Goal: Task Accomplishment & Management: Use online tool/utility

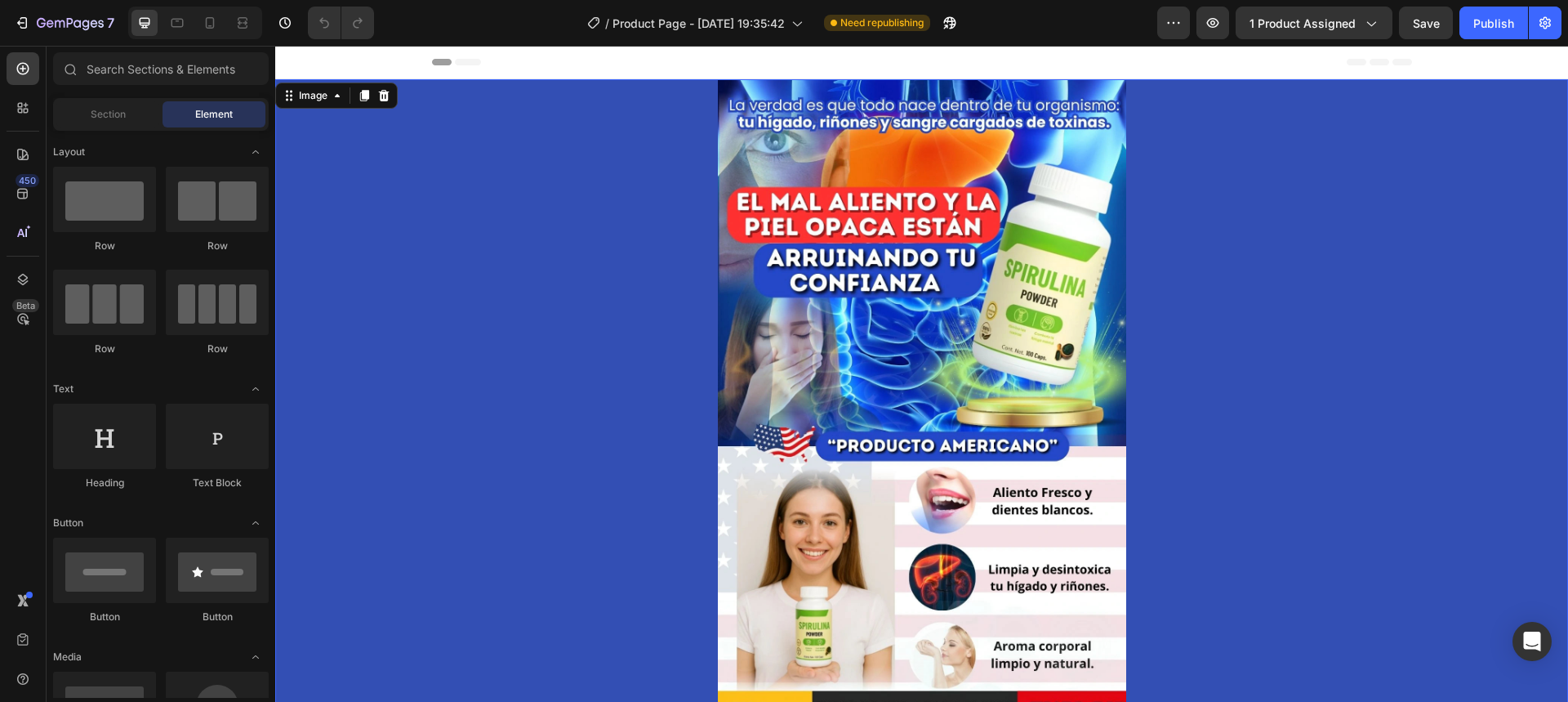
click at [790, 291] on img at bounding box center [922, 400] width 408 height 643
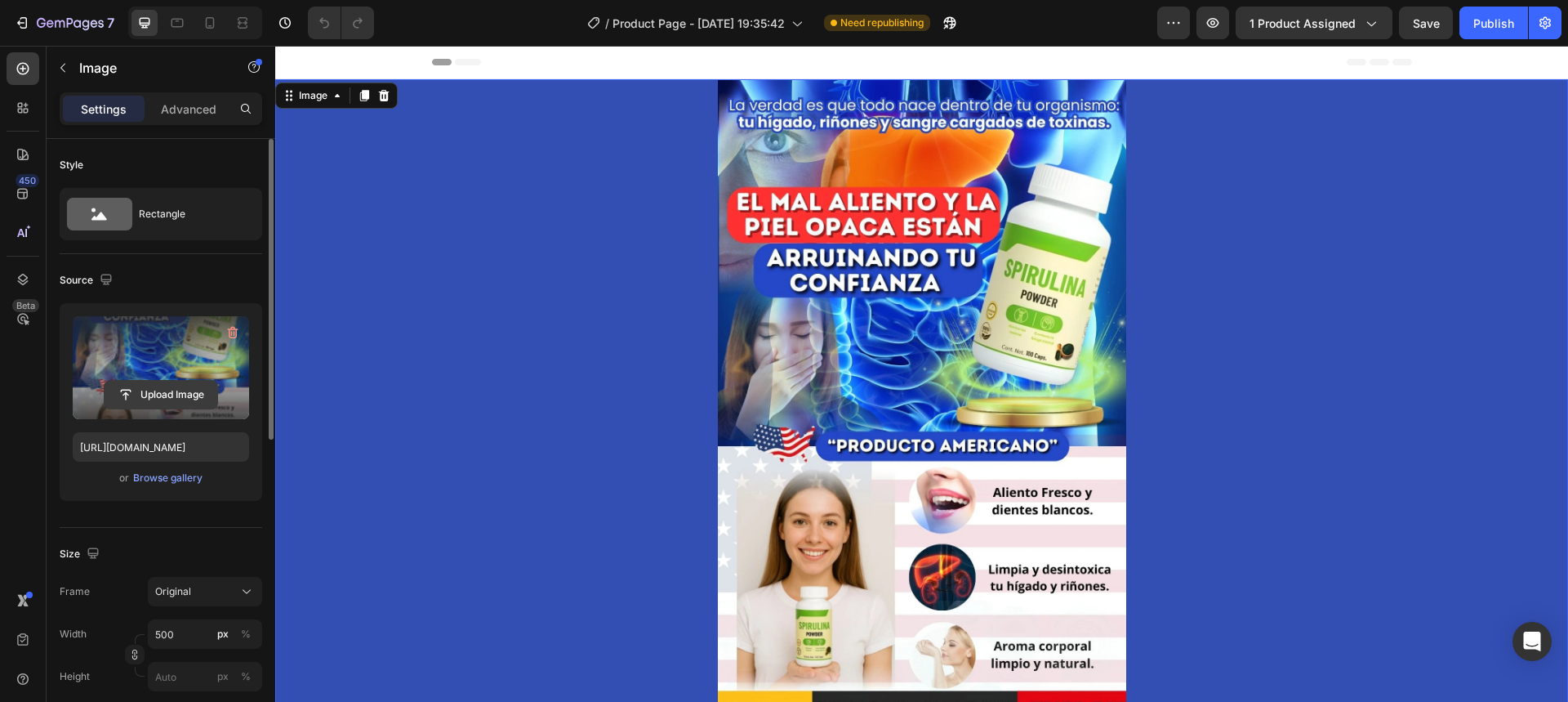
click at [185, 383] on input "file" at bounding box center [161, 394] width 112 height 28
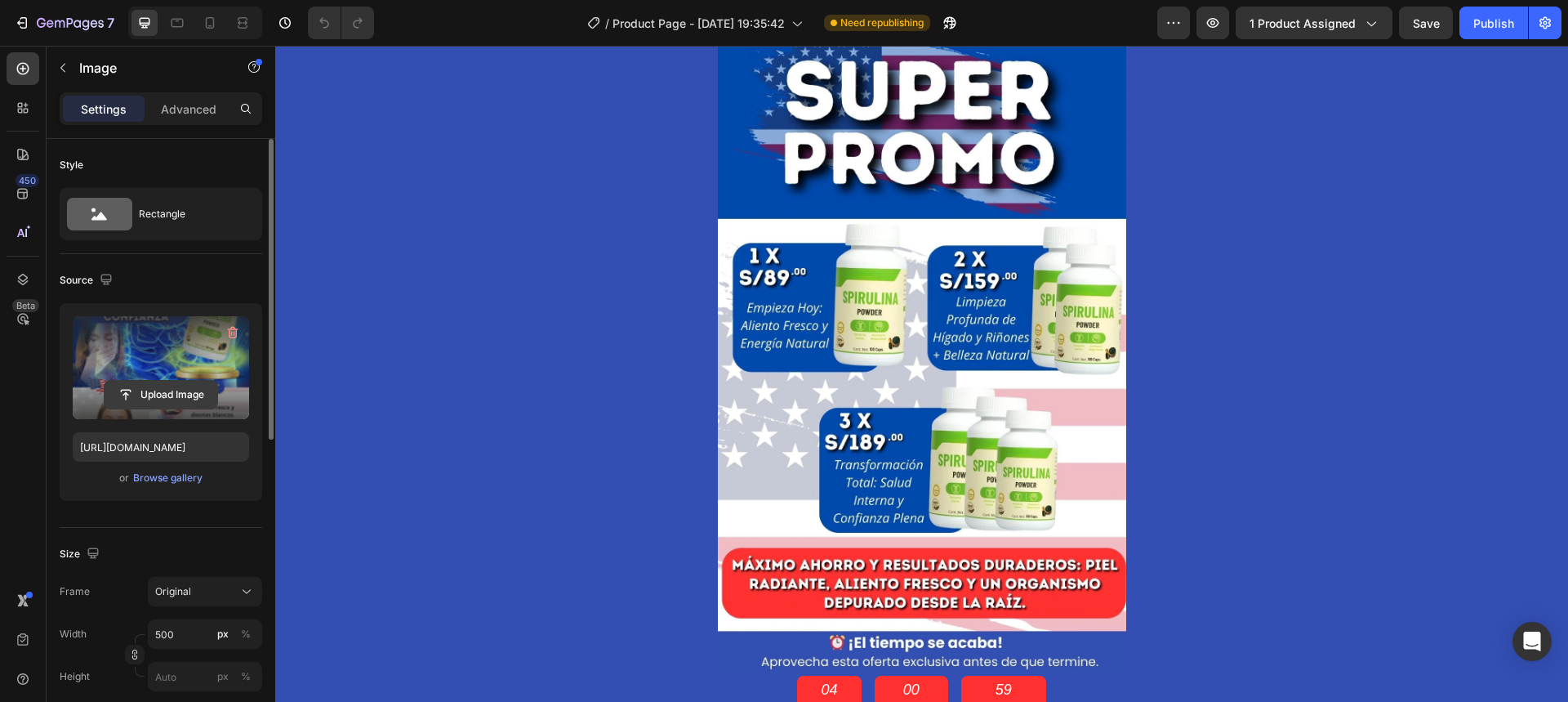
scroll to position [899, 0]
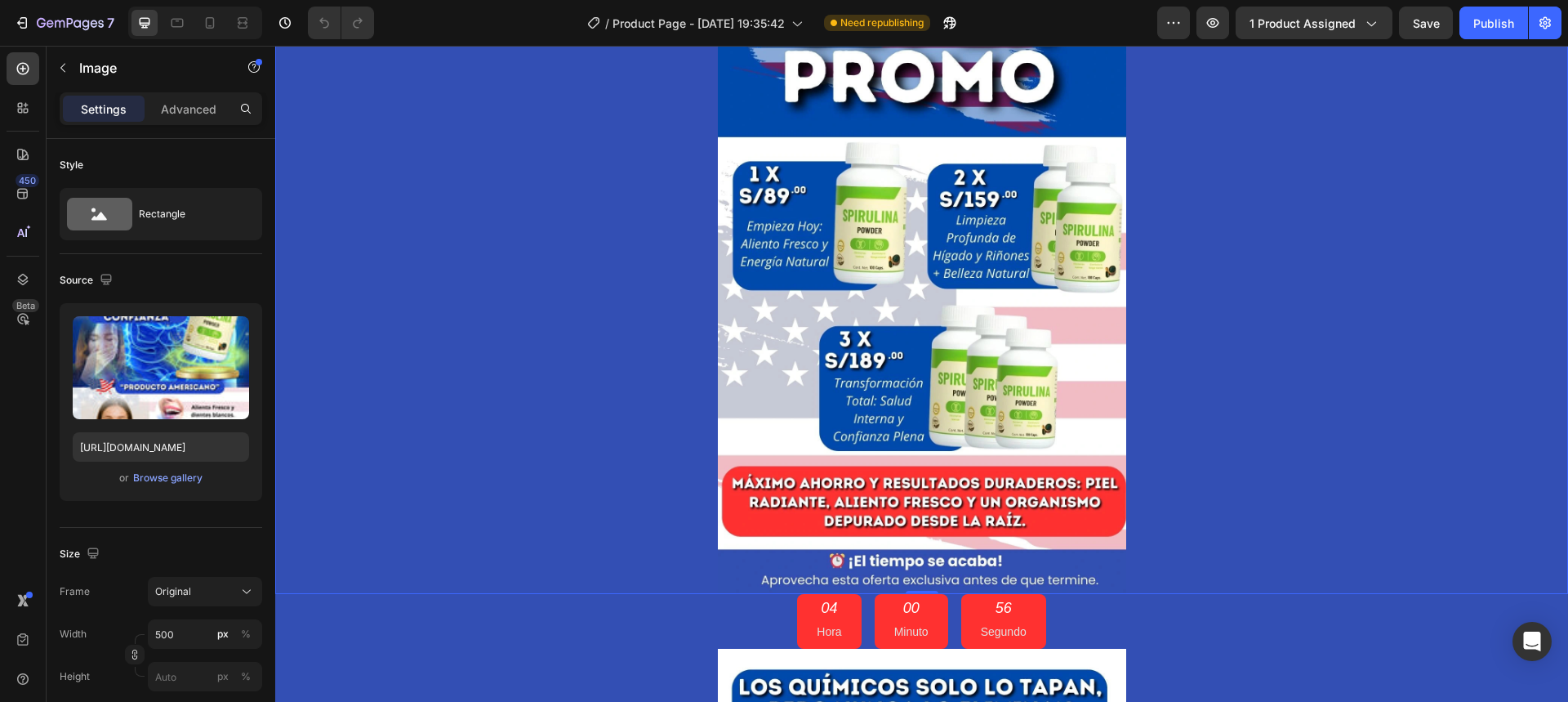
click at [860, 172] on img at bounding box center [922, 272] width 408 height 643
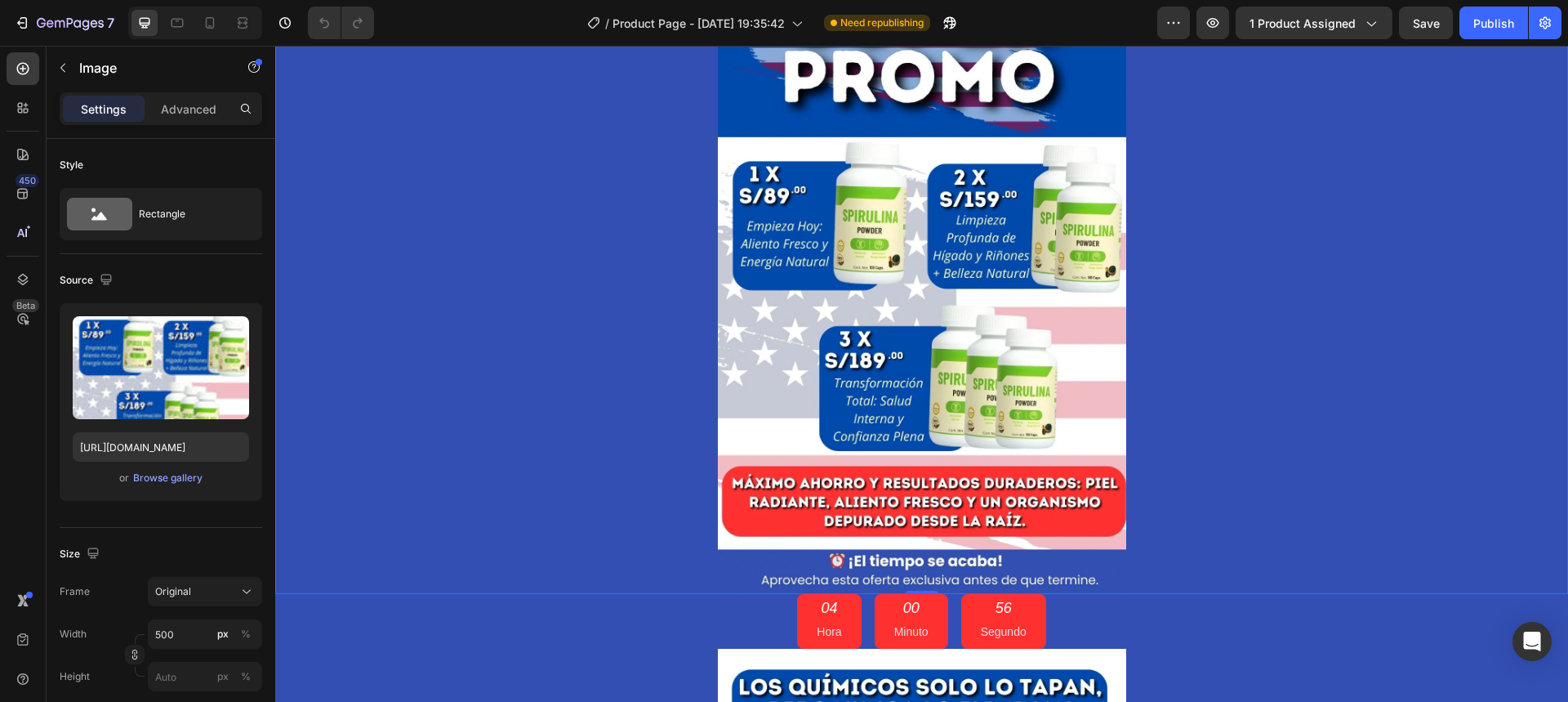
click at [849, 191] on img at bounding box center [922, 272] width 408 height 643
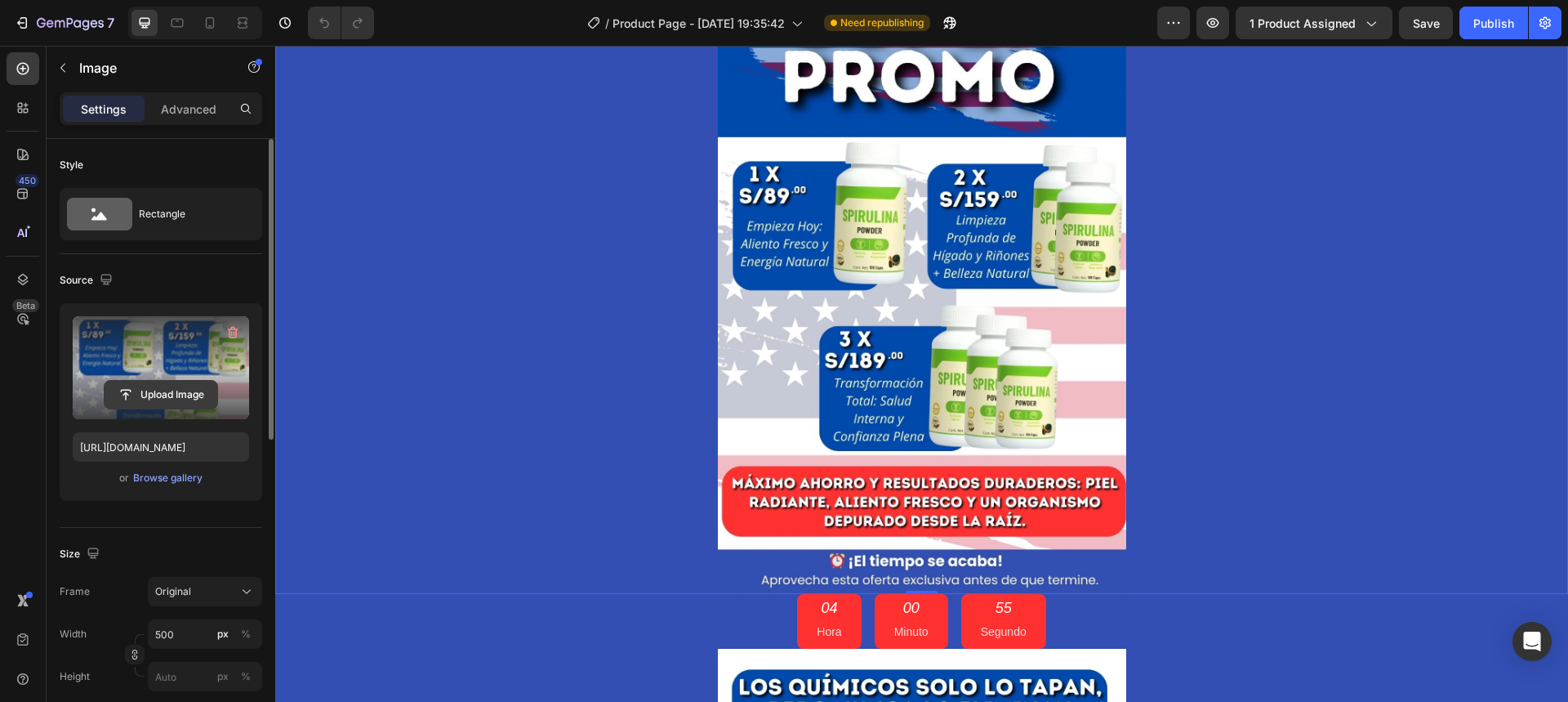
click at [173, 404] on input "file" at bounding box center [161, 394] width 112 height 28
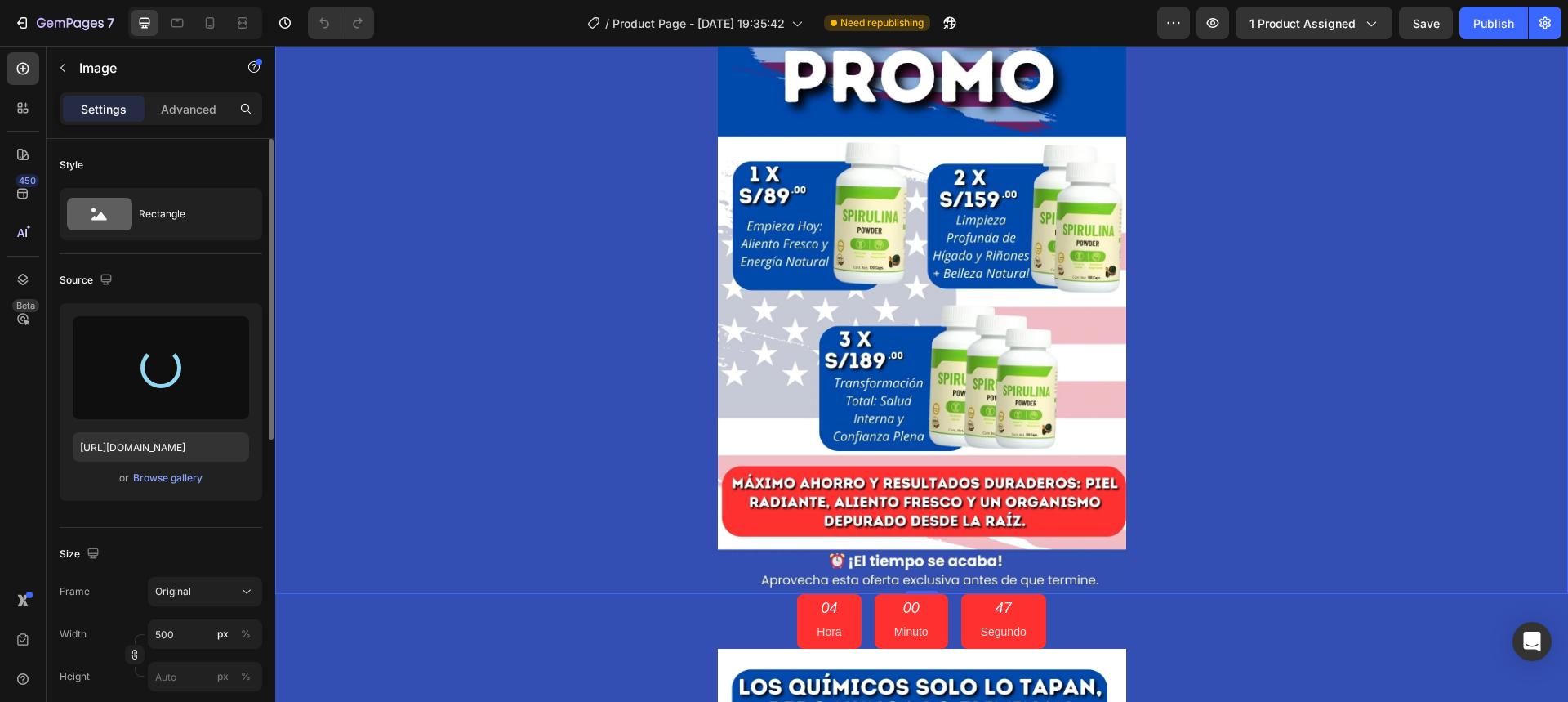
type input "[URL][DOMAIN_NAME]"
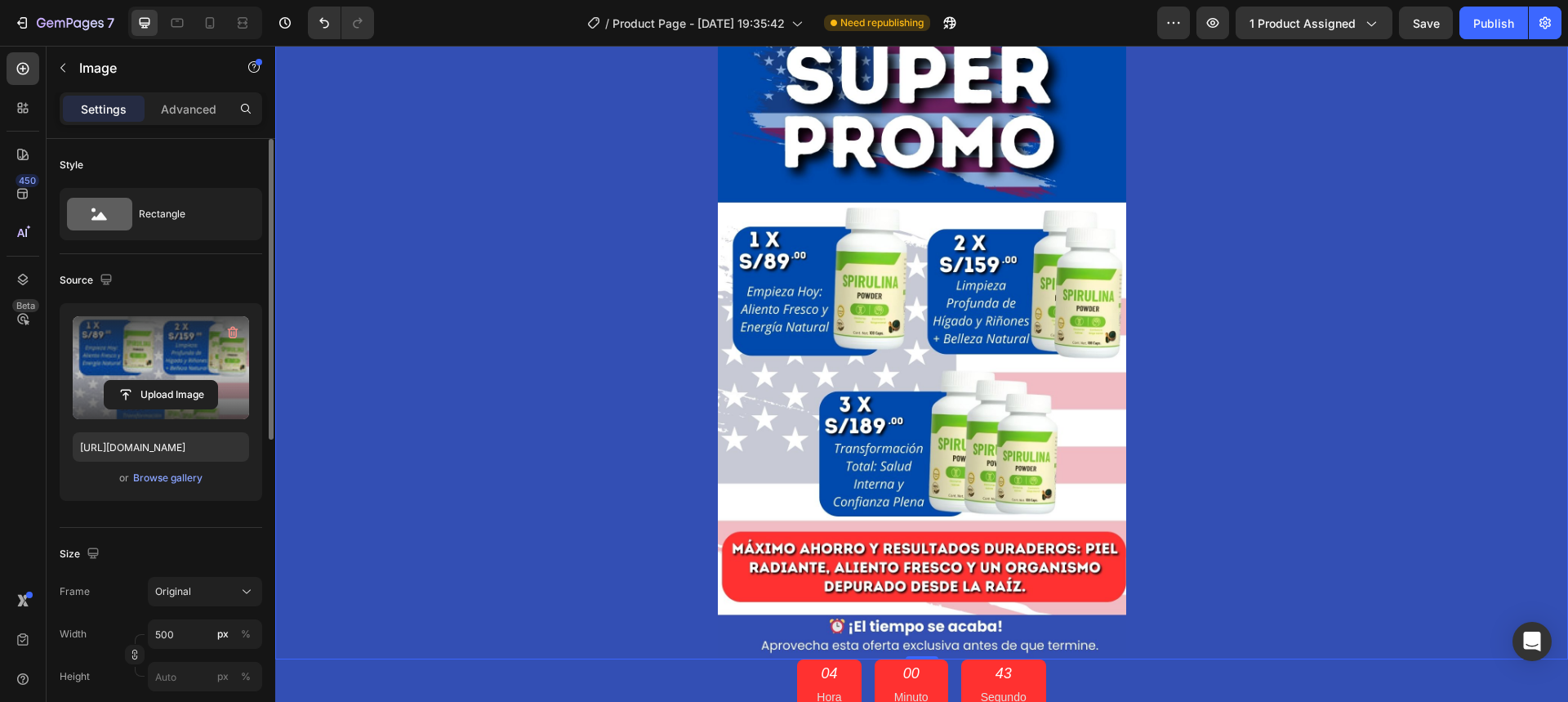
scroll to position [817, 0]
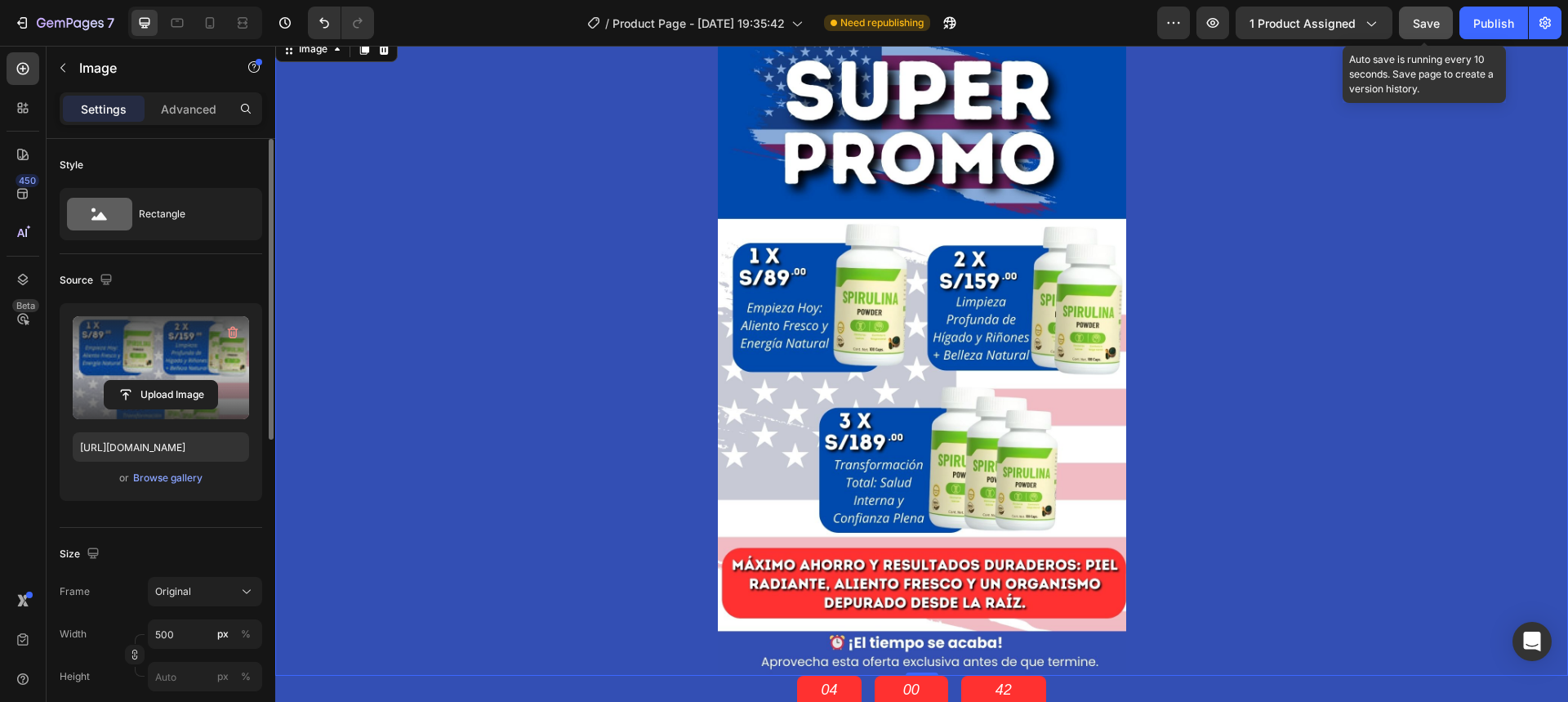
click at [1434, 18] on span "Save" at bounding box center [1426, 23] width 27 height 14
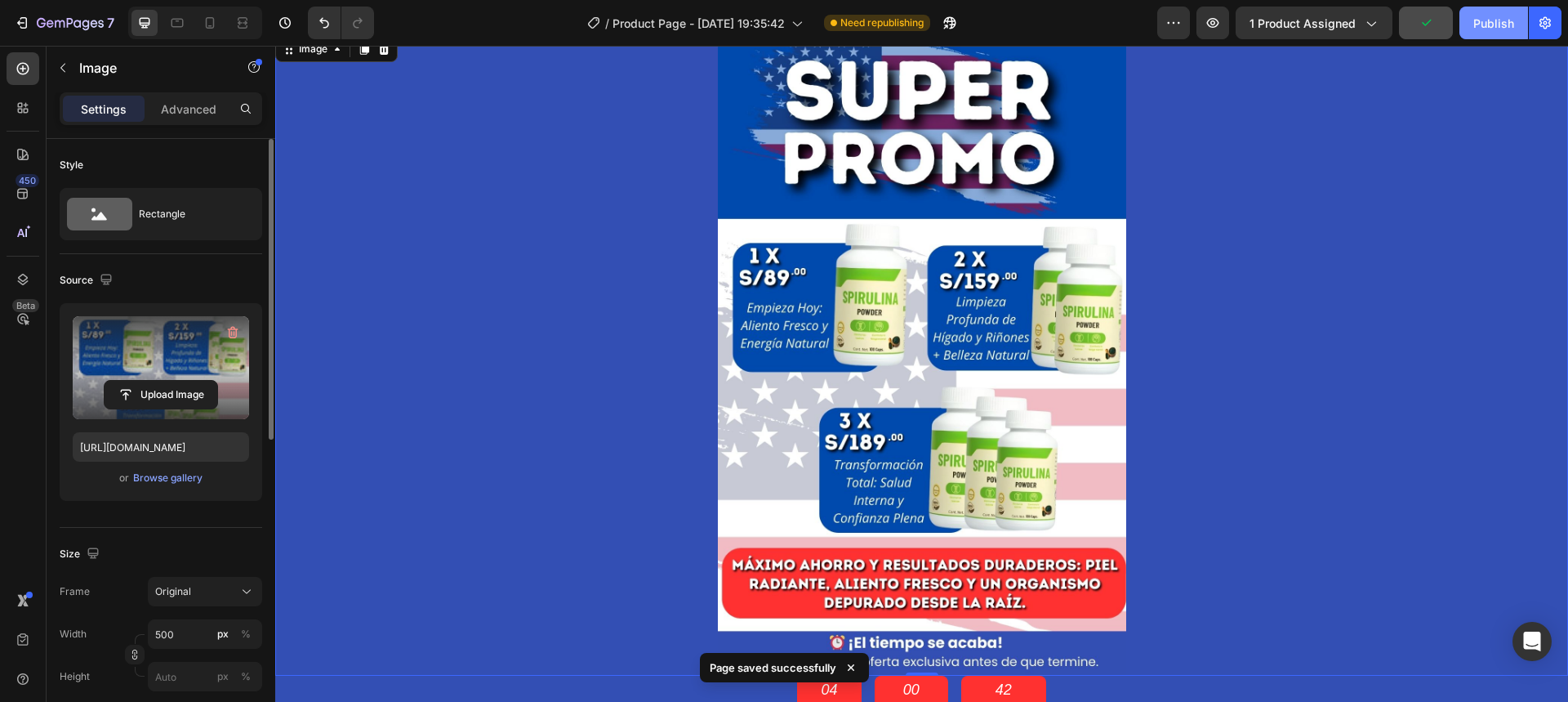
click at [1490, 14] on div "Publish" at bounding box center [1494, 23] width 41 height 17
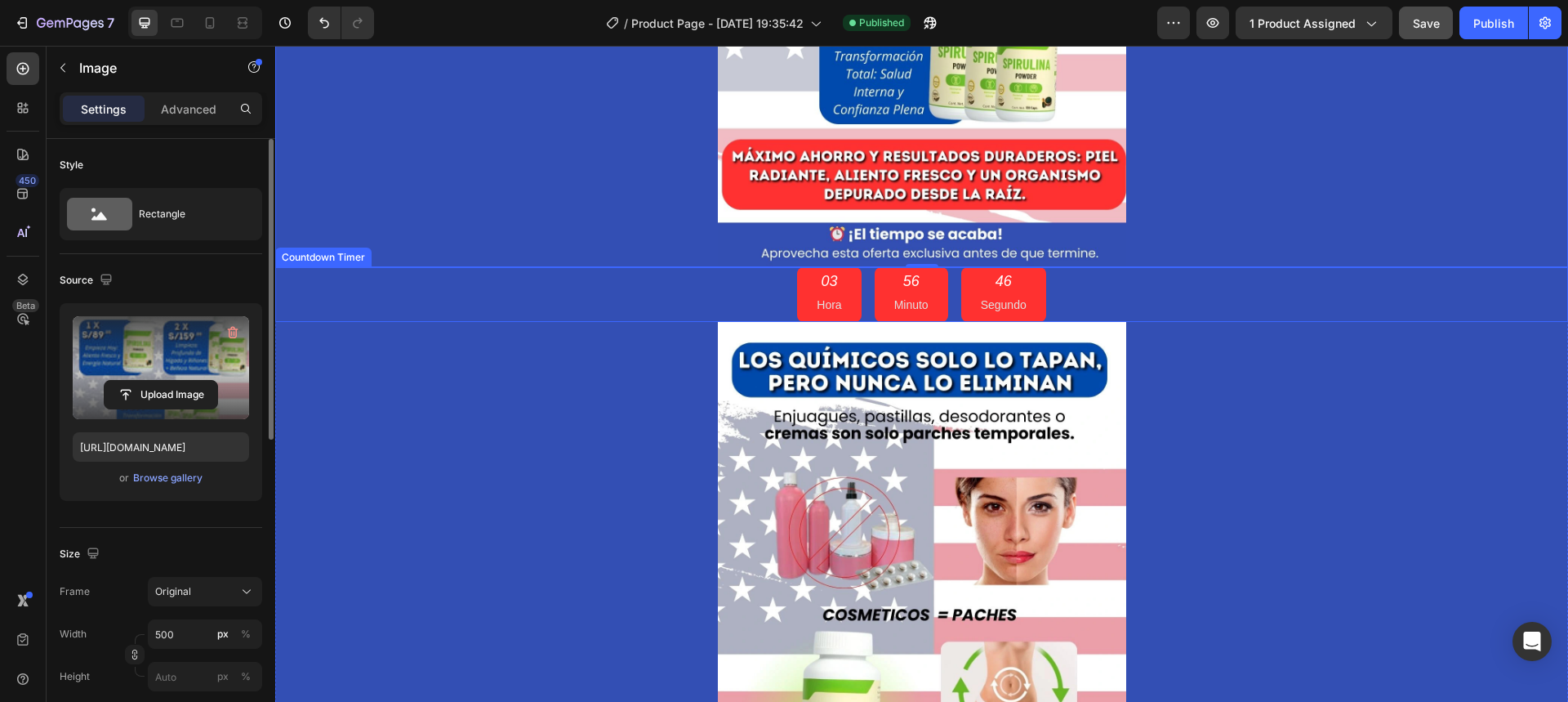
scroll to position [1144, 0]
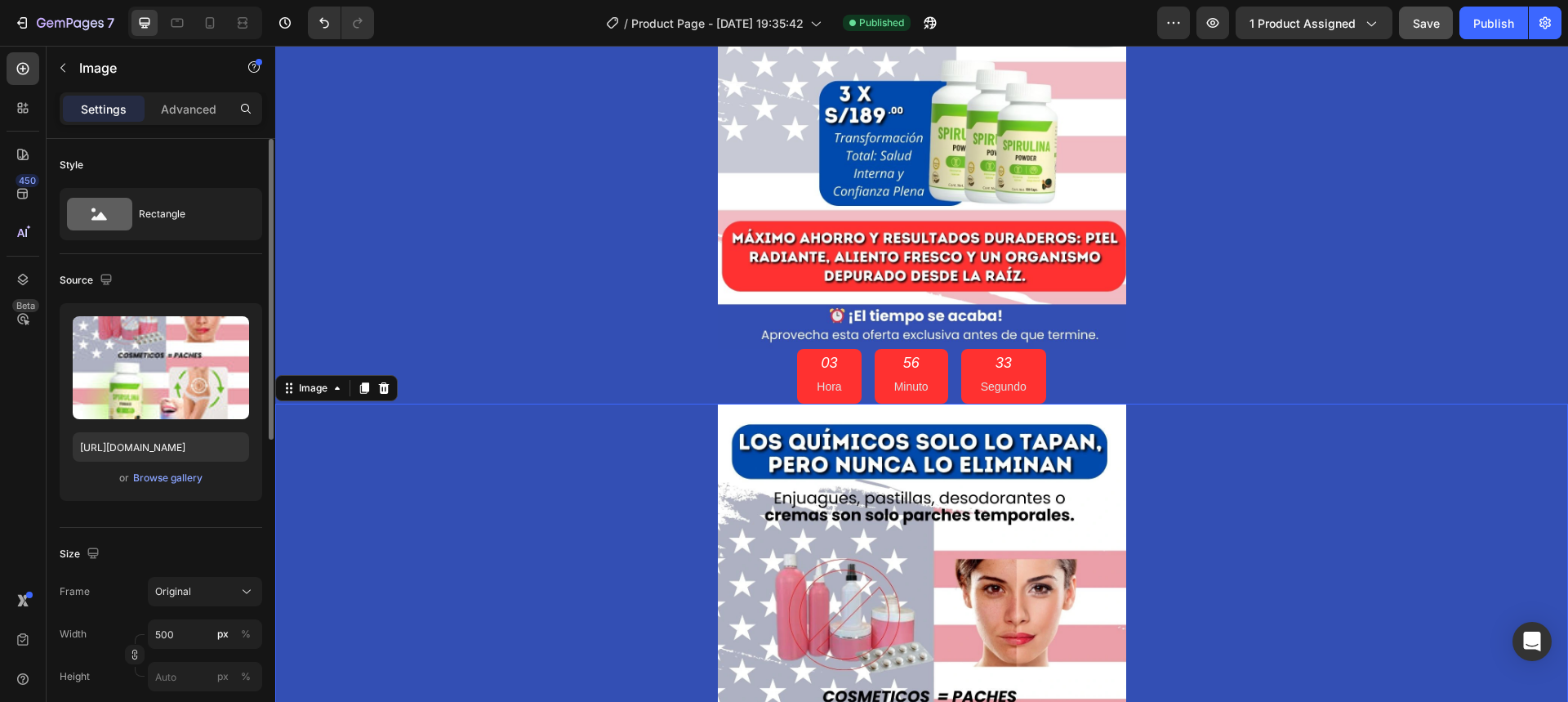
click at [192, 110] on p "Advanced" at bounding box center [189, 110] width 55 height 17
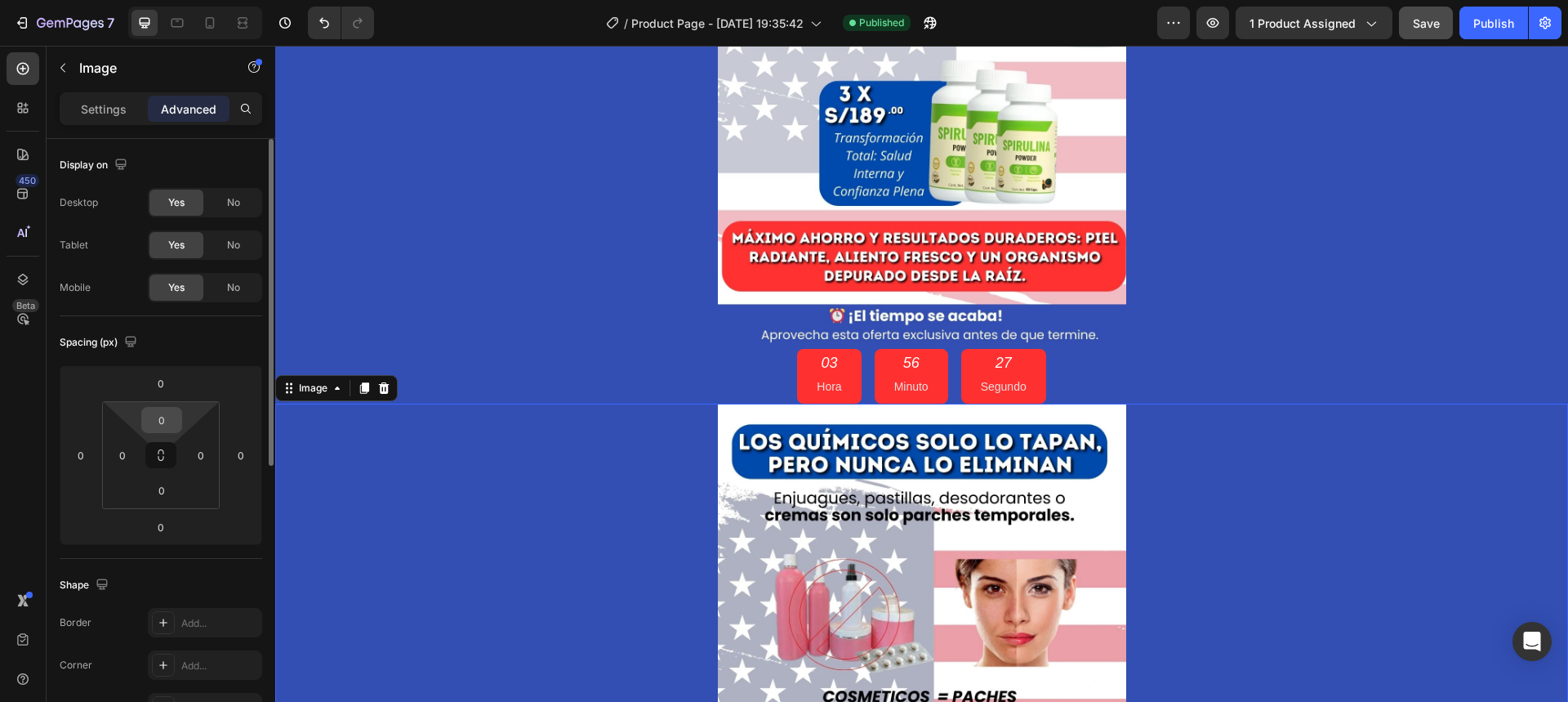
click at [161, 425] on input "0" at bounding box center [162, 420] width 32 height 25
click at [161, 424] on input "0" at bounding box center [162, 420] width 32 height 25
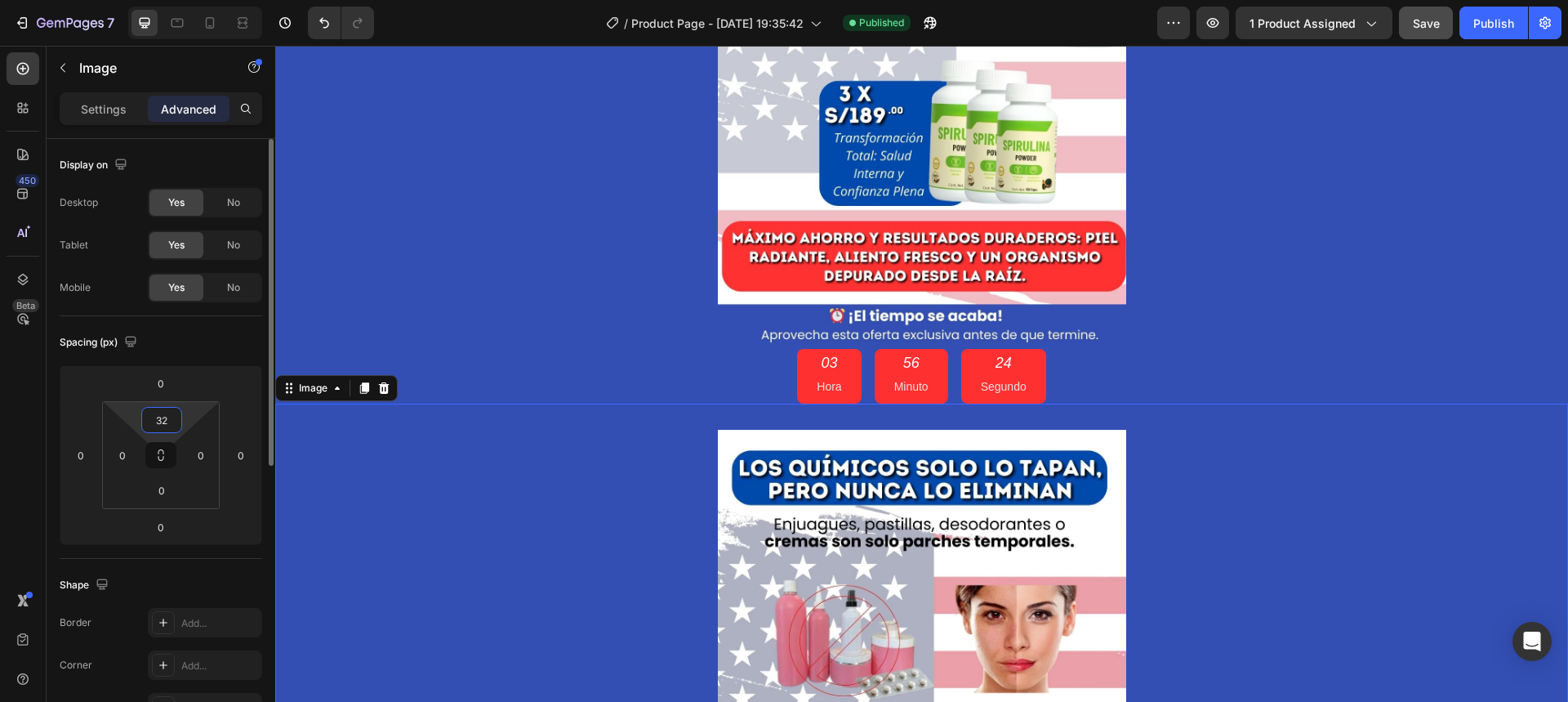
type input "3"
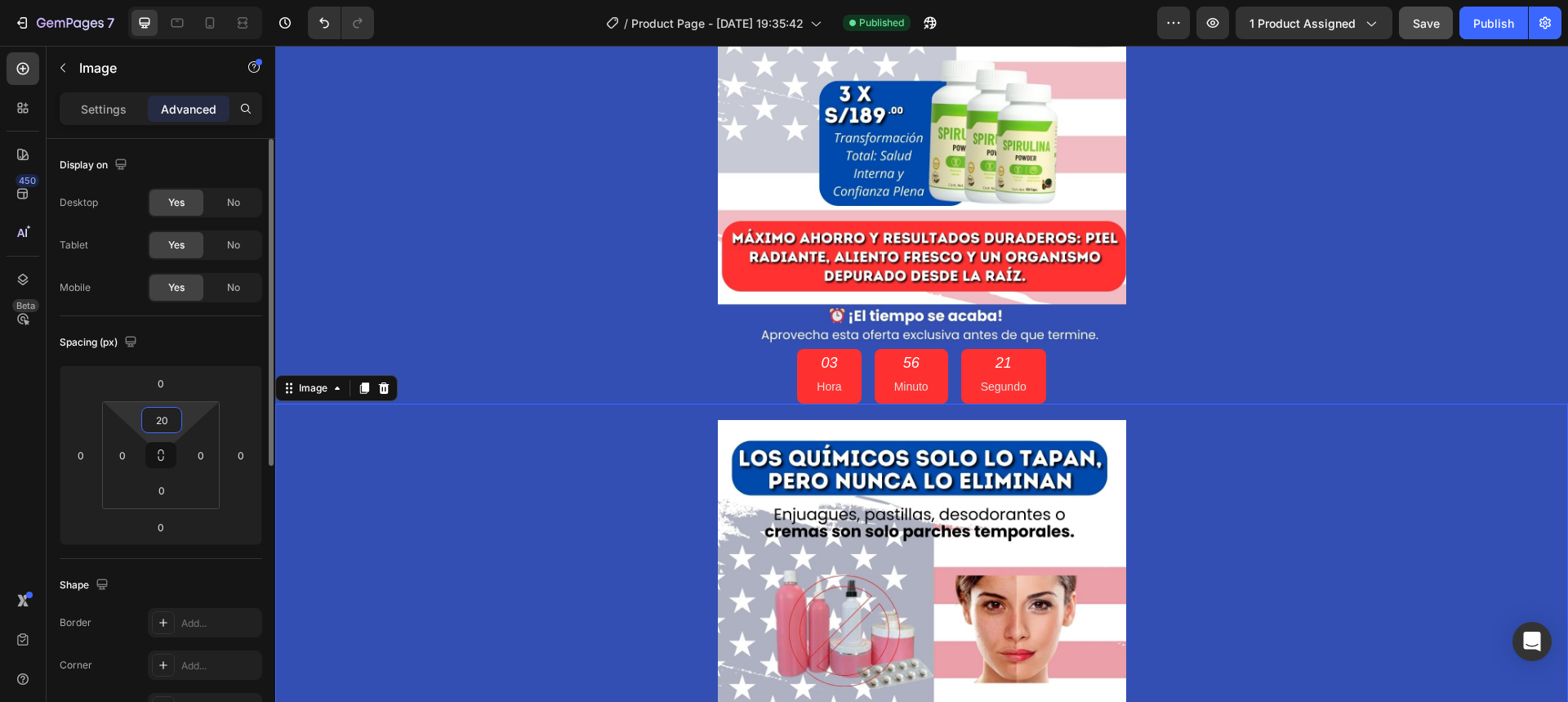
type input "2"
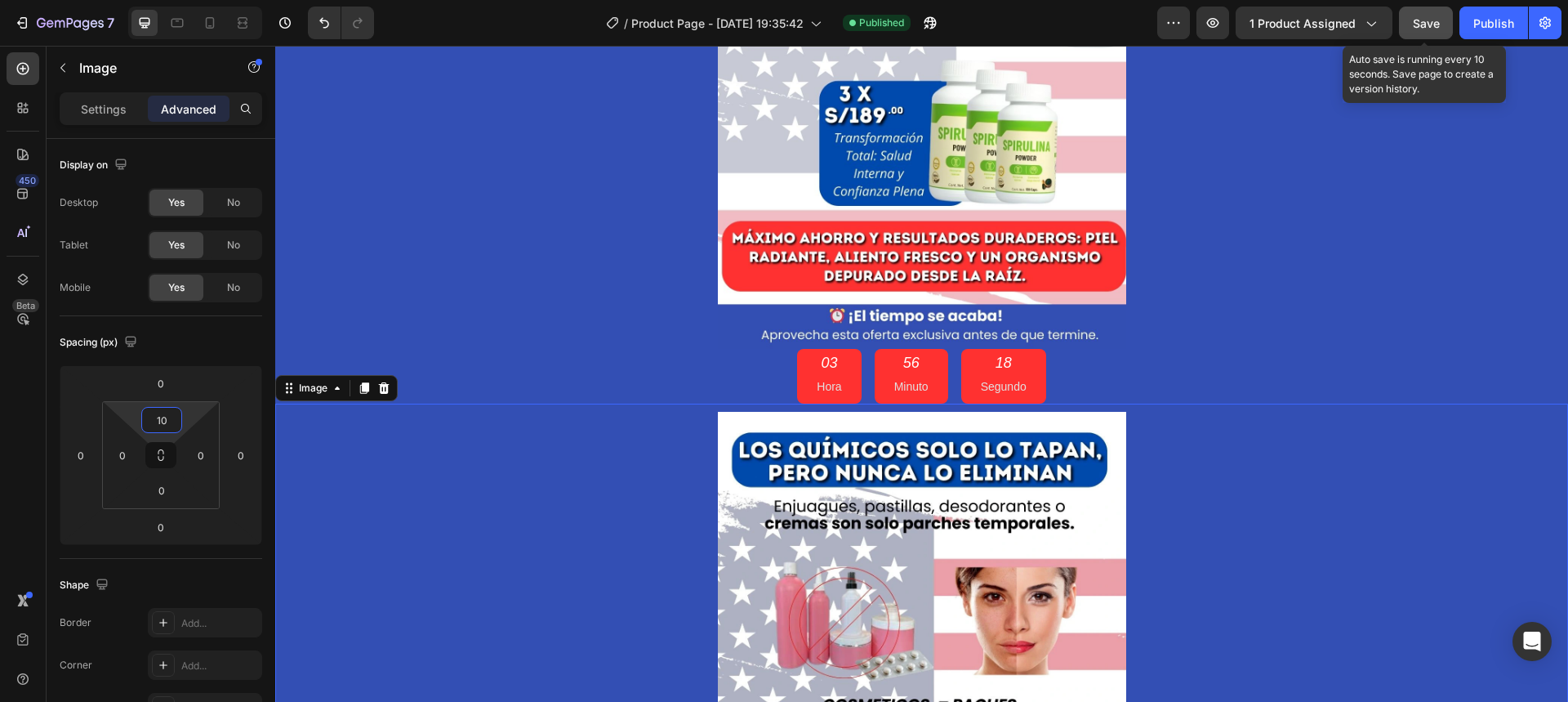
type input "10"
click at [1418, 30] on div "Save" at bounding box center [1426, 23] width 27 height 17
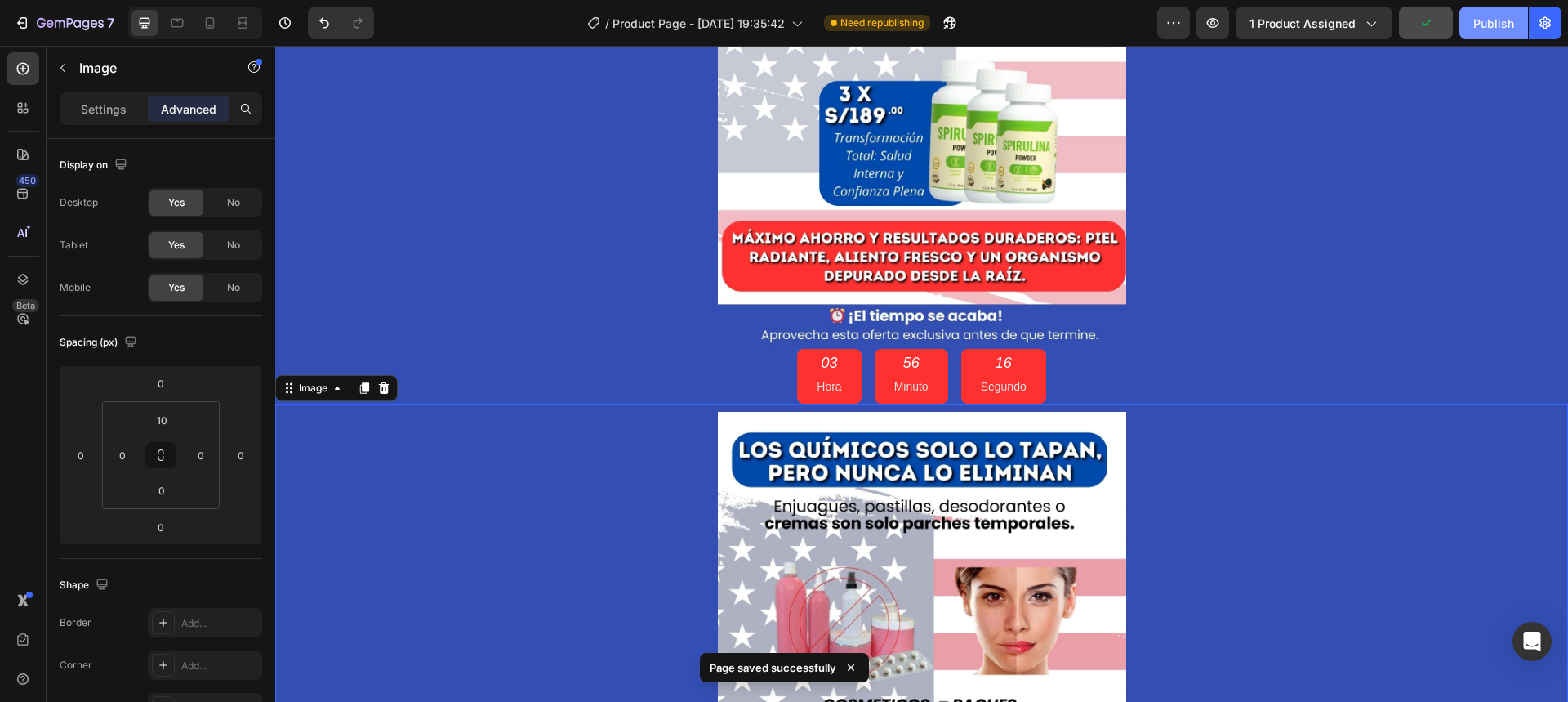
click at [1494, 25] on div "Publish" at bounding box center [1494, 23] width 41 height 17
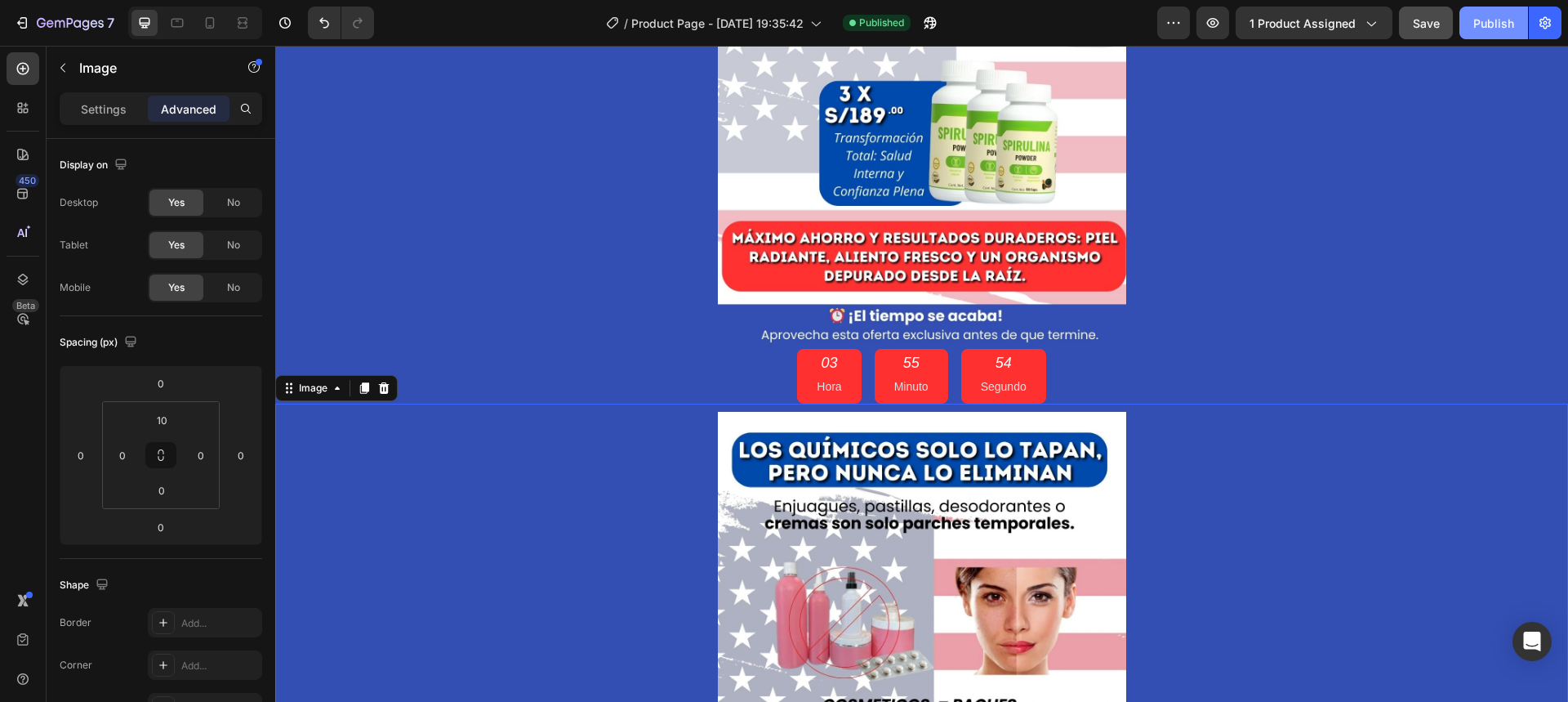
click at [1483, 22] on div "Publish" at bounding box center [1494, 23] width 41 height 17
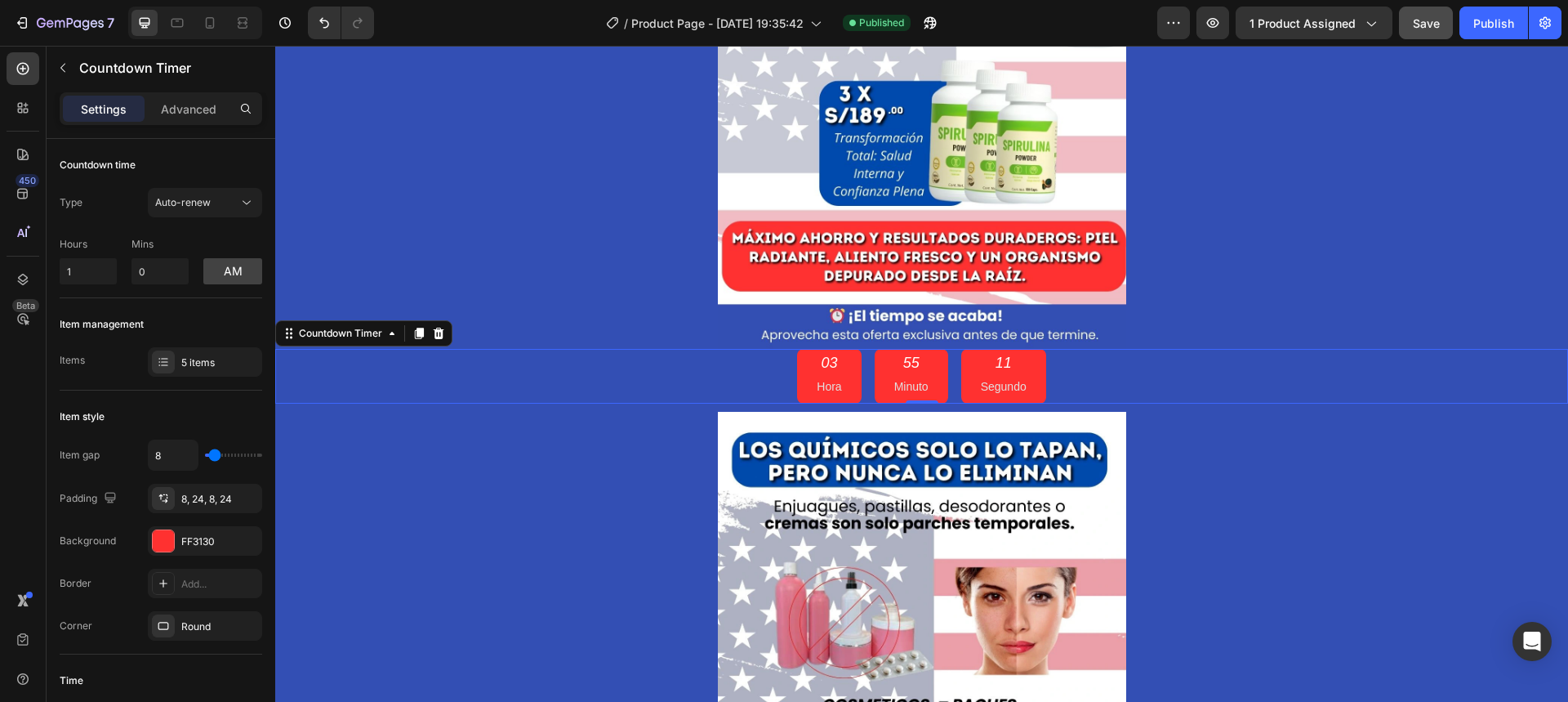
click at [900, 375] on div "55 Minuto" at bounding box center [911, 375] width 73 height 54
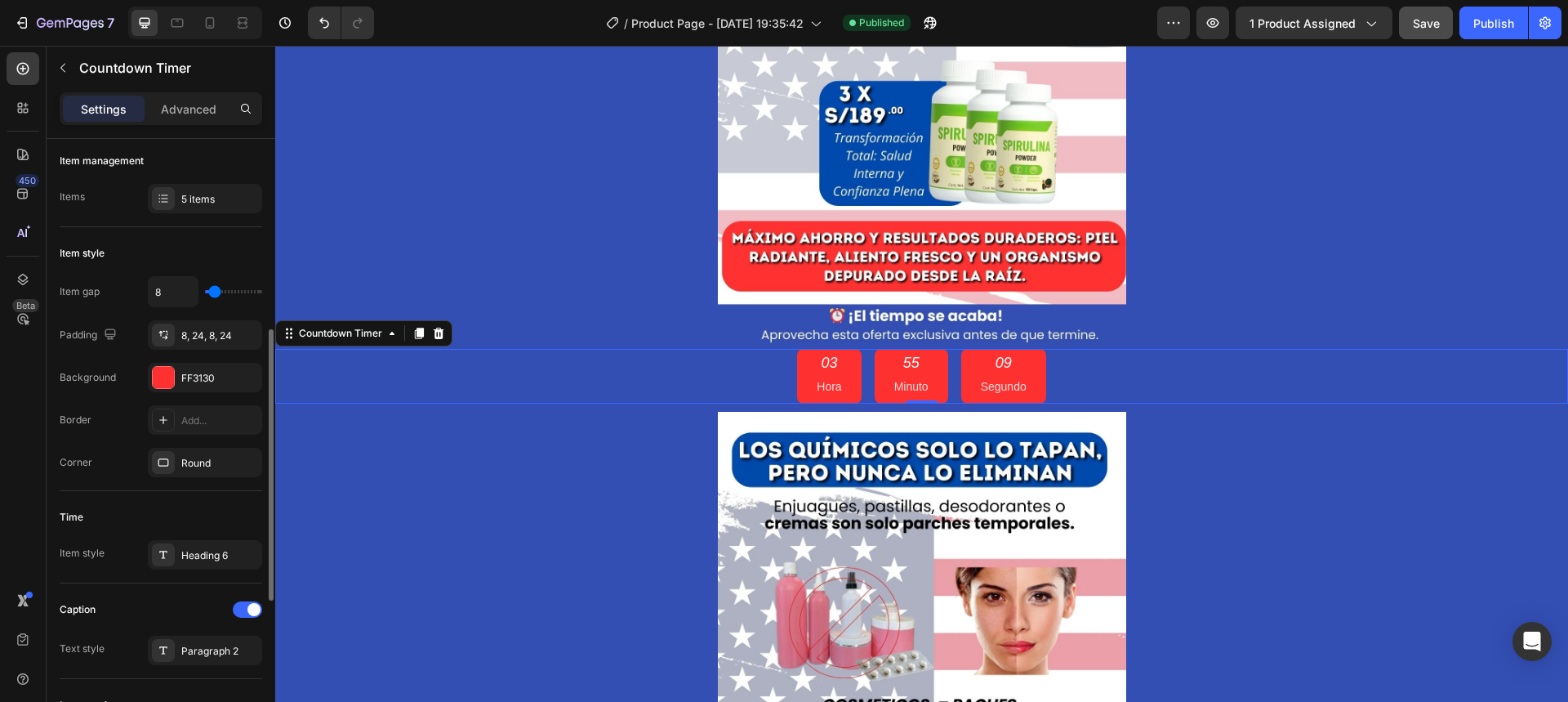
scroll to position [245, 0]
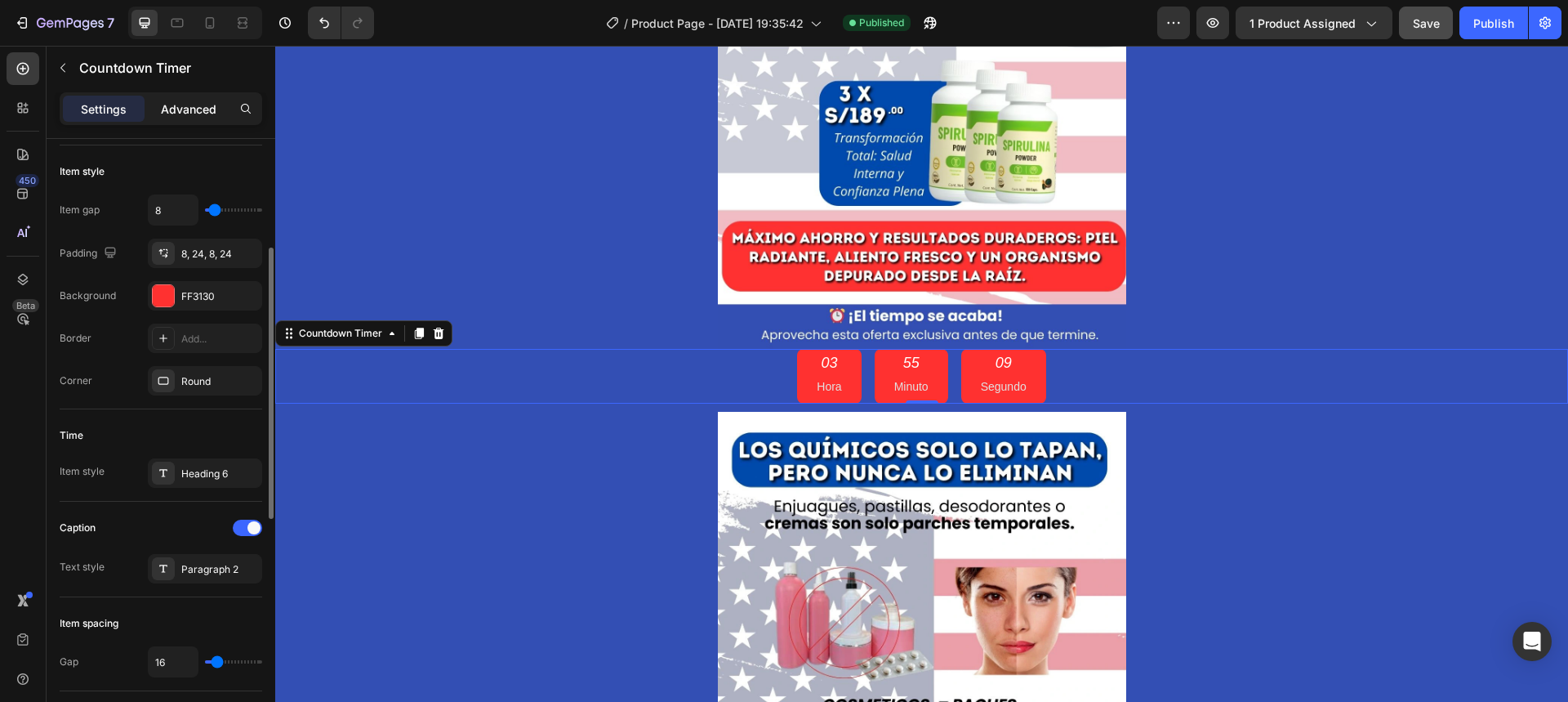
click at [200, 110] on p "Advanced" at bounding box center [189, 110] width 55 height 17
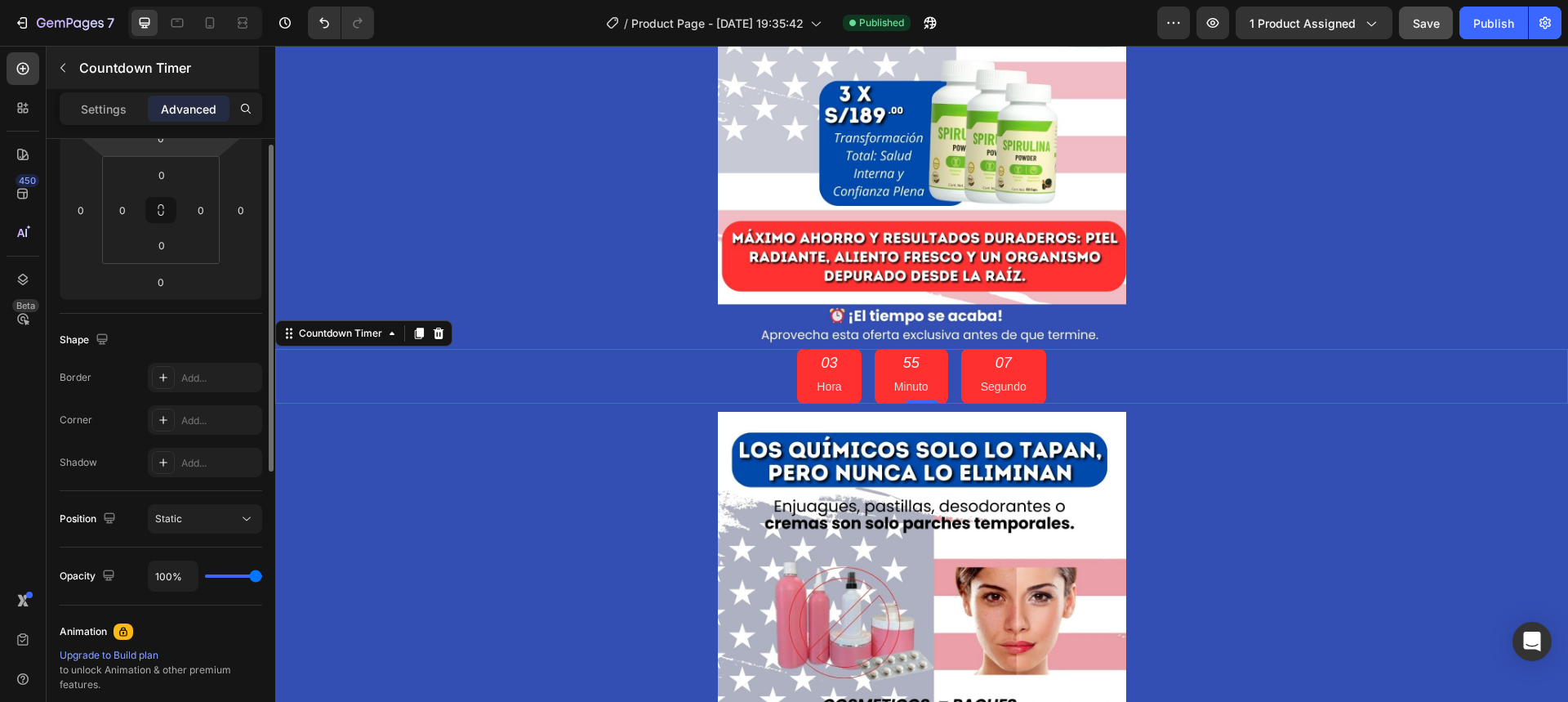
scroll to position [164, 0]
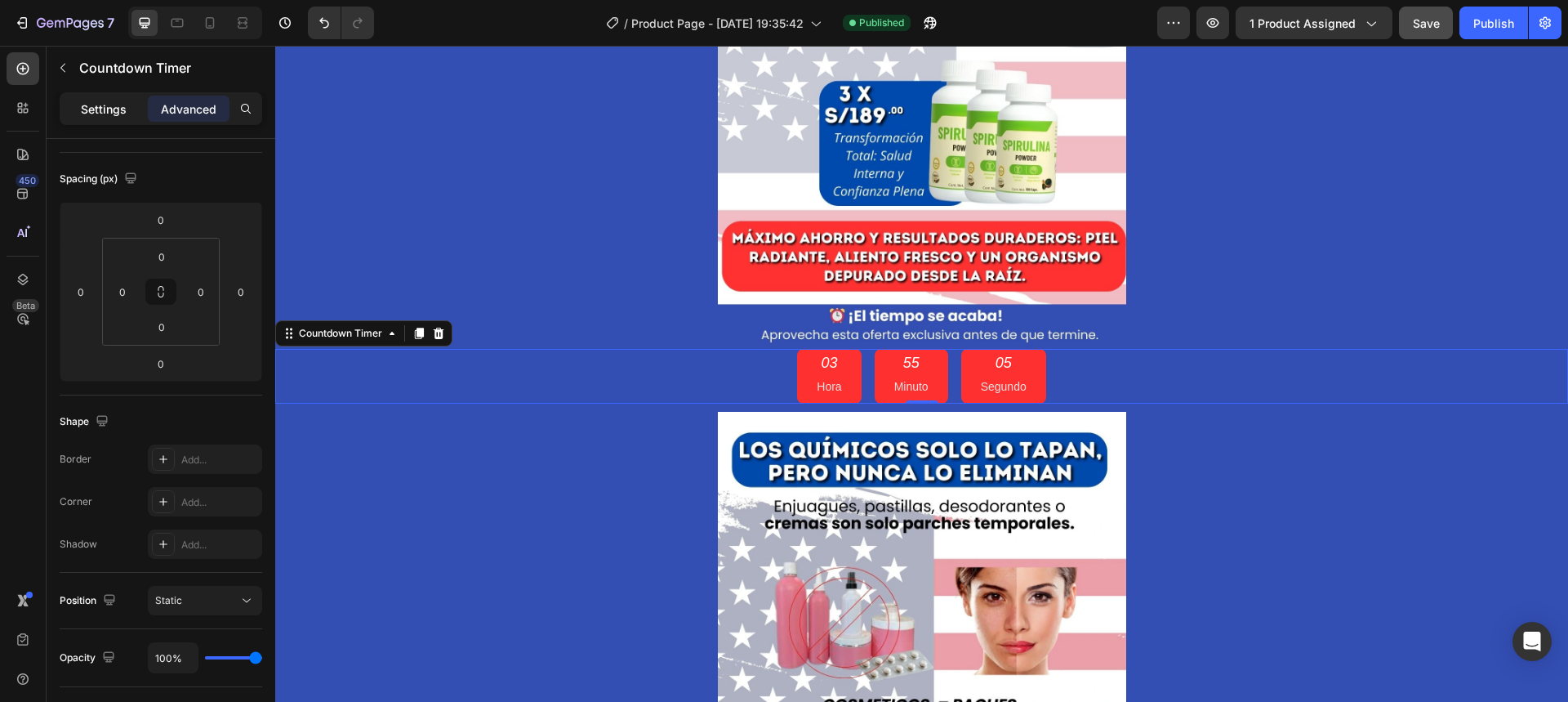
click at [116, 107] on p "Settings" at bounding box center [104, 110] width 46 height 17
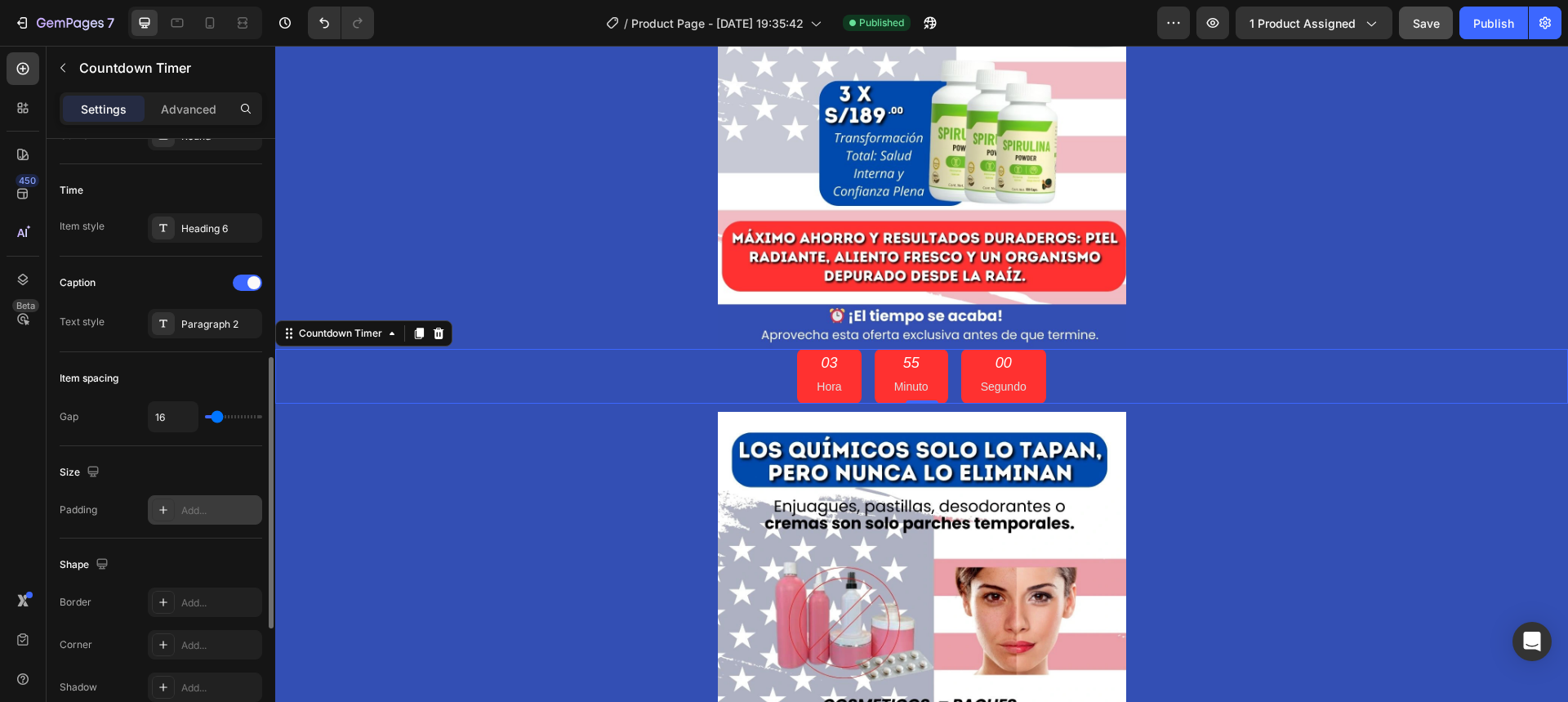
scroll to position [409, 0]
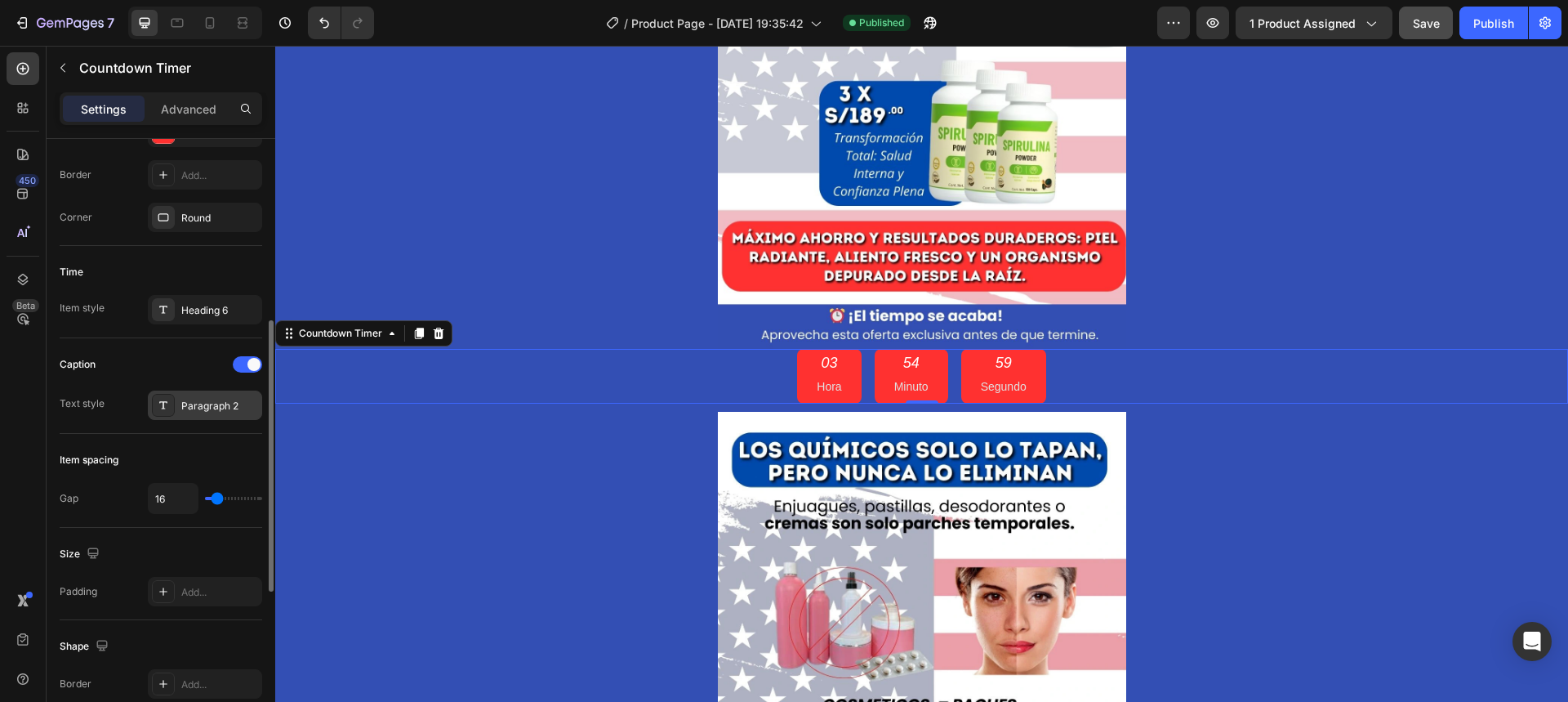
click at [218, 411] on div "Paragraph 2" at bounding box center [219, 406] width 77 height 14
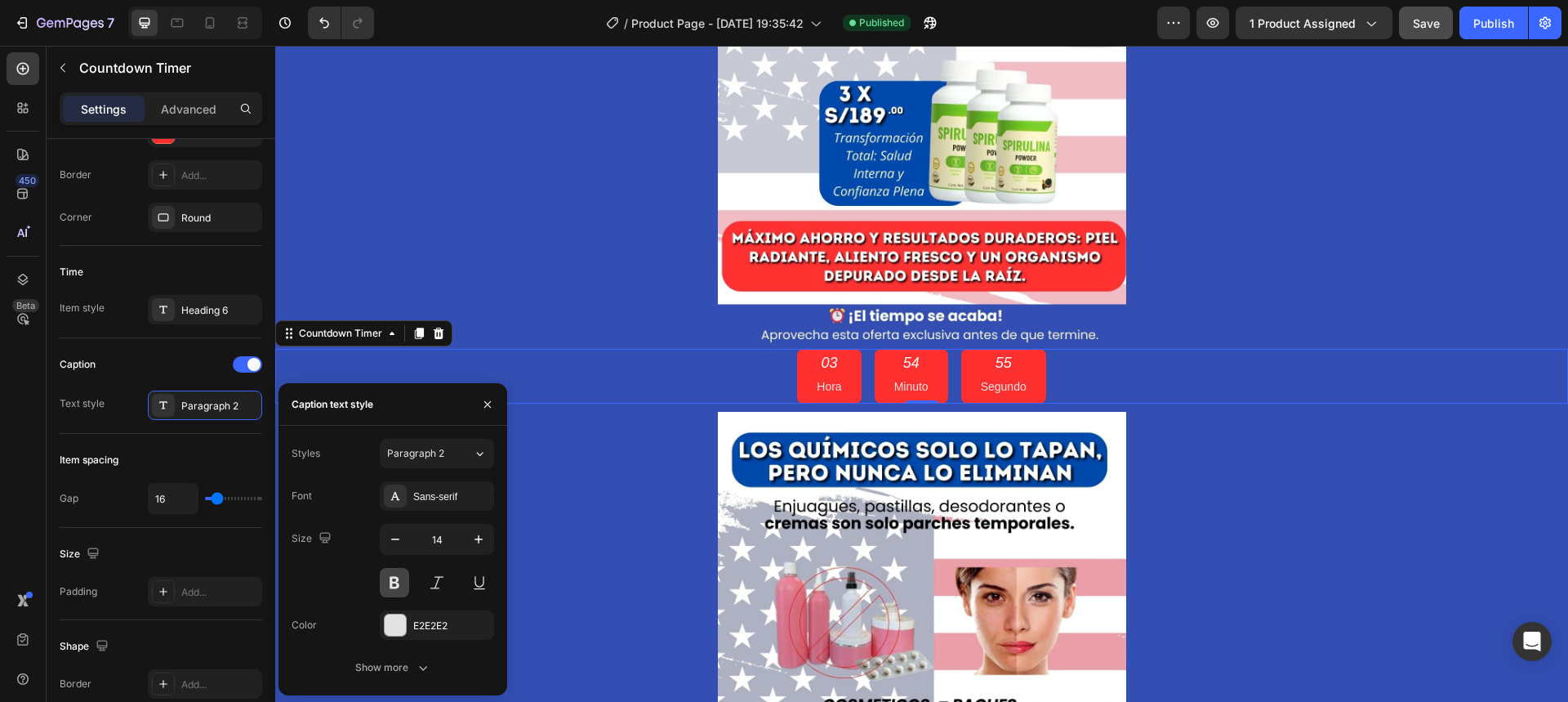
click at [385, 588] on button at bounding box center [394, 582] width 30 height 30
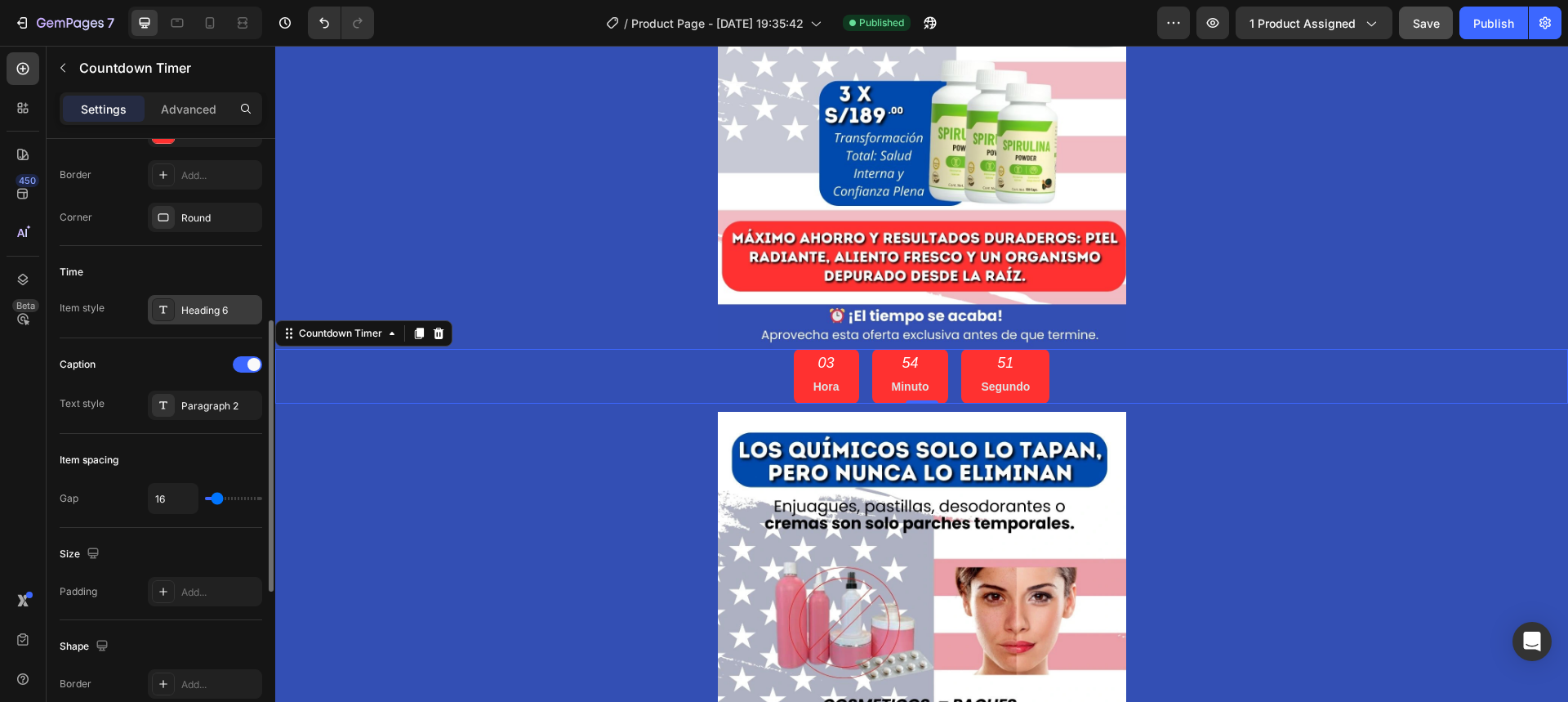
click at [189, 307] on div "Heading 6" at bounding box center [219, 310] width 77 height 14
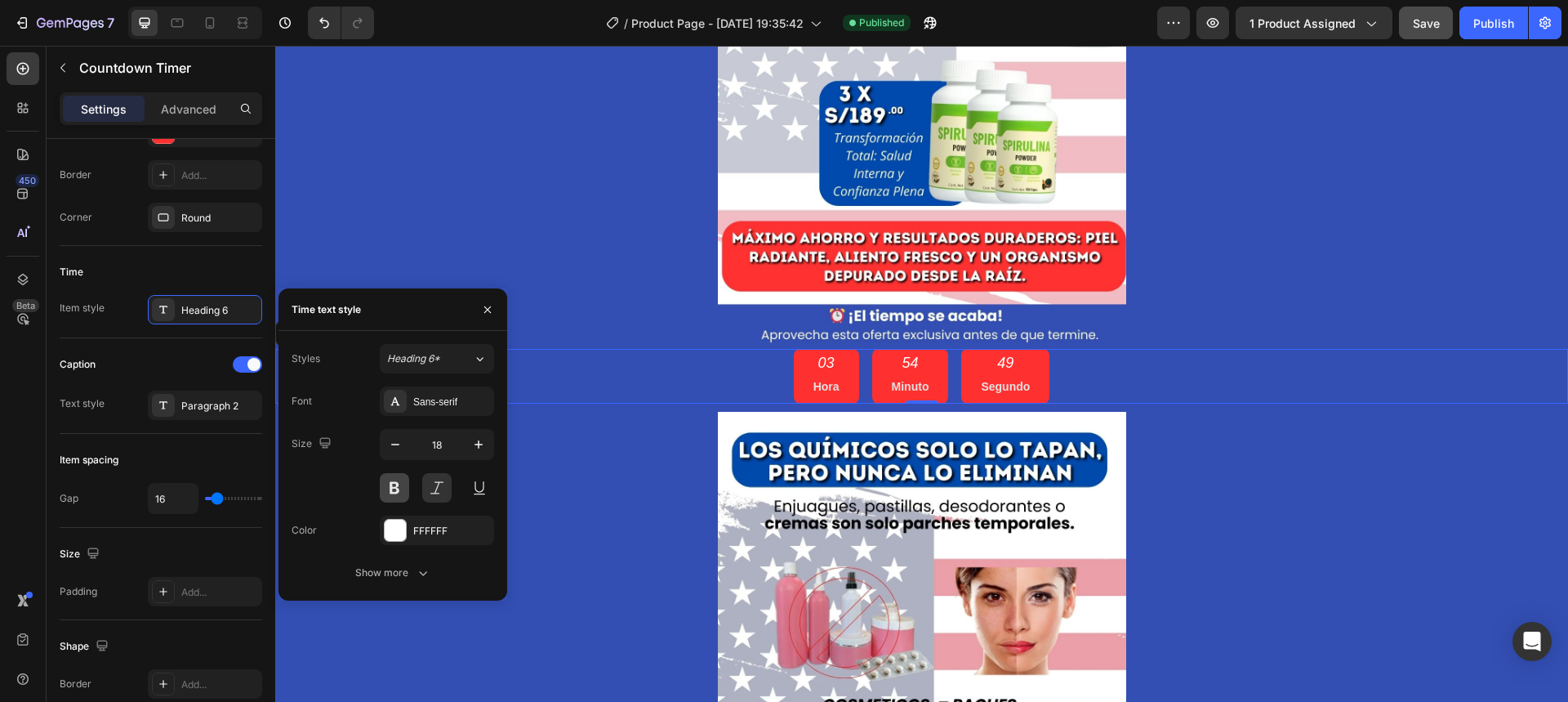
click at [394, 486] on button at bounding box center [394, 488] width 30 height 30
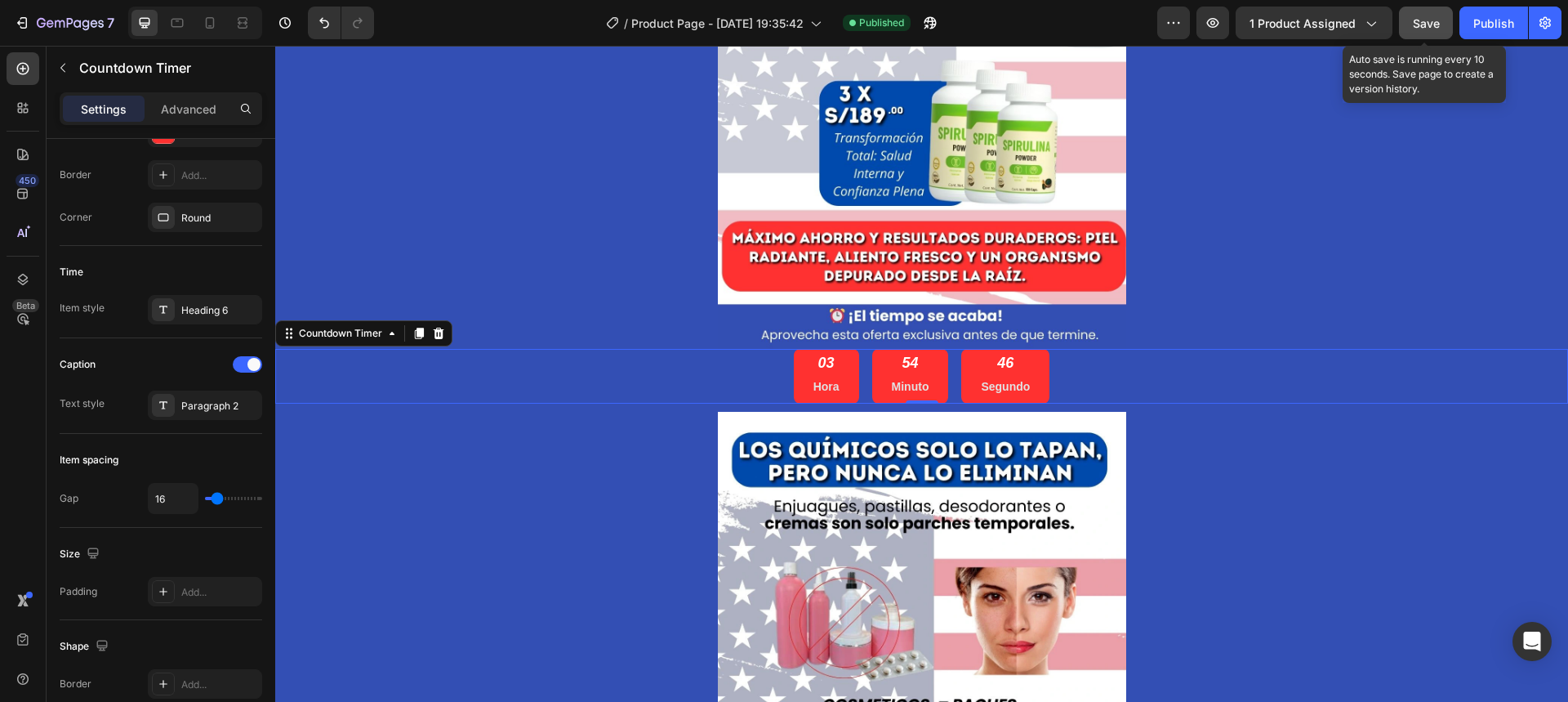
click at [1433, 23] on span "Save" at bounding box center [1426, 23] width 27 height 14
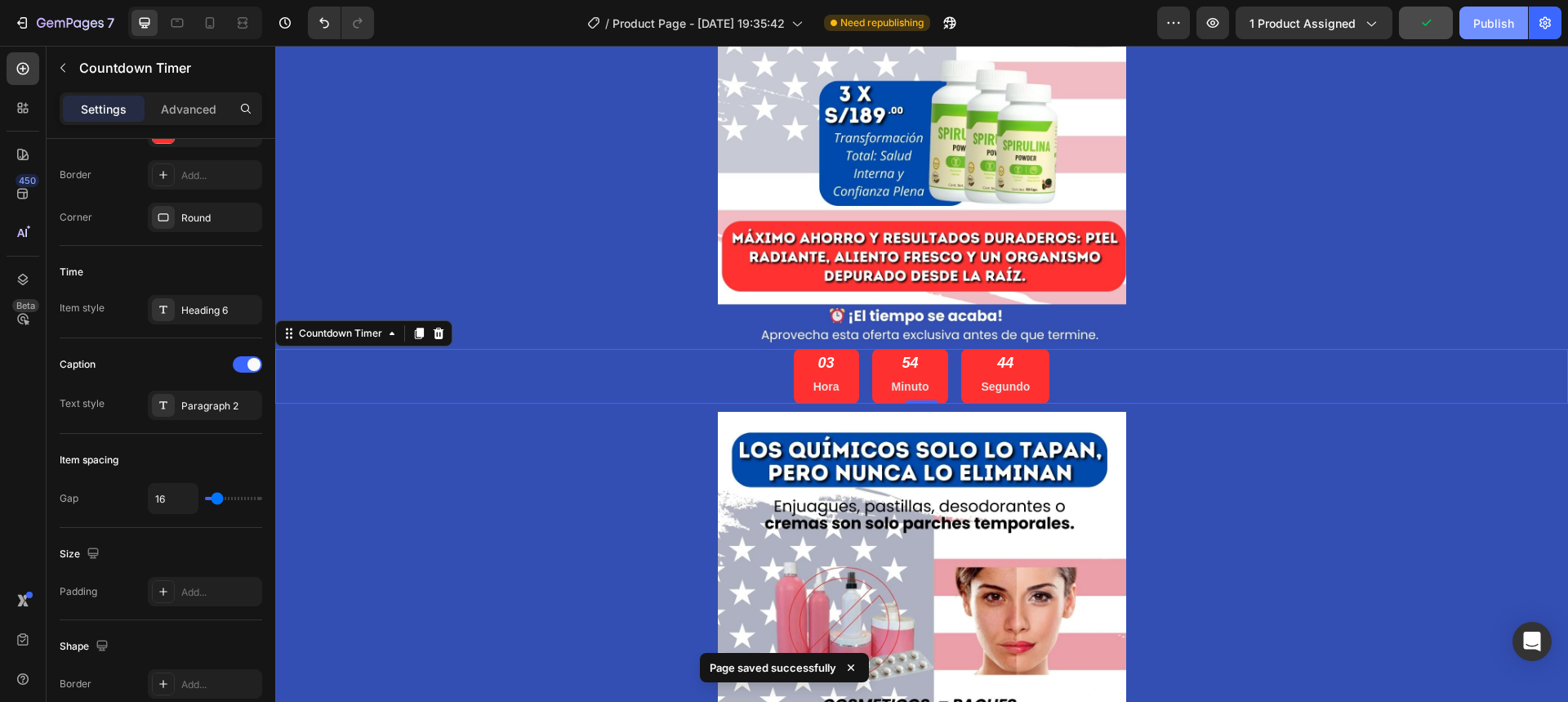
click at [1499, 26] on div "Publish" at bounding box center [1494, 23] width 41 height 17
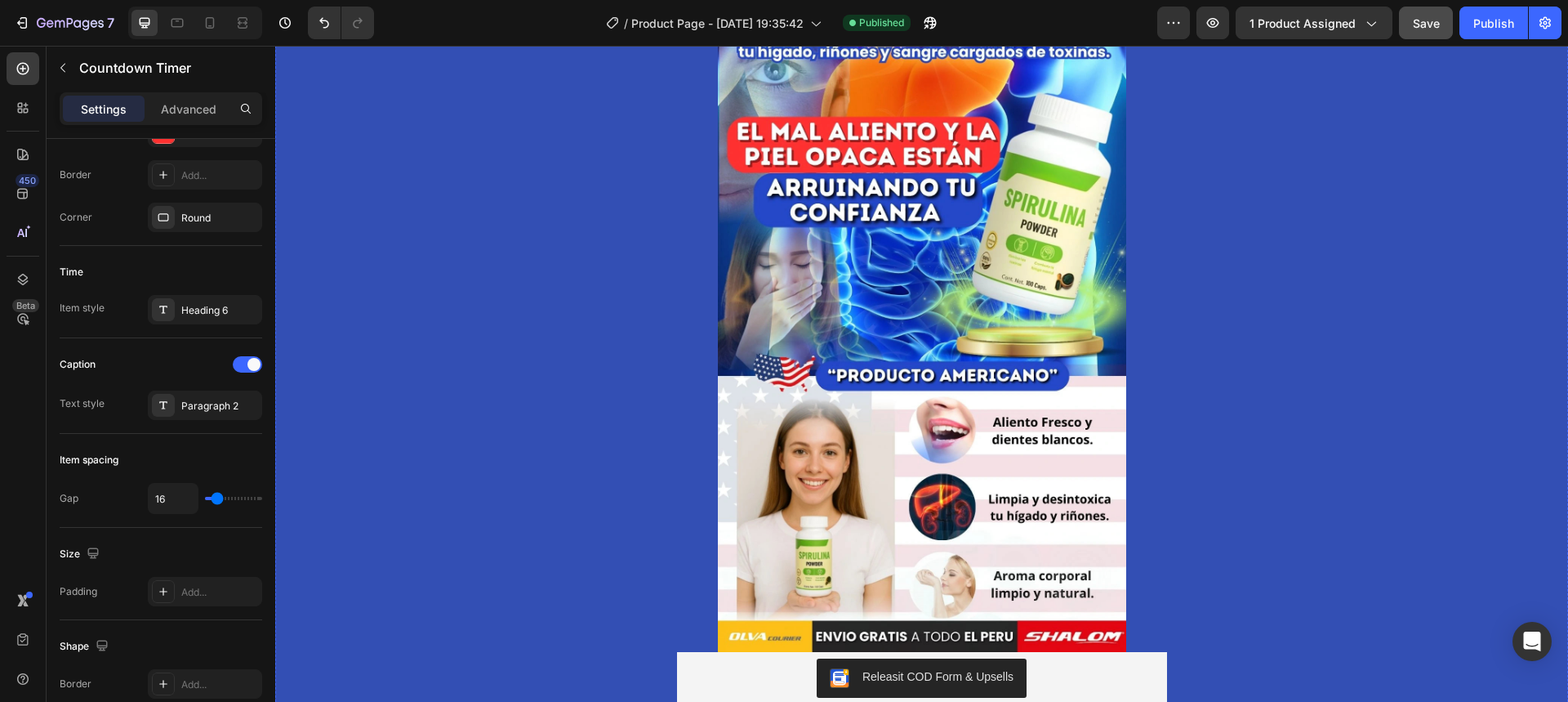
scroll to position [0, 0]
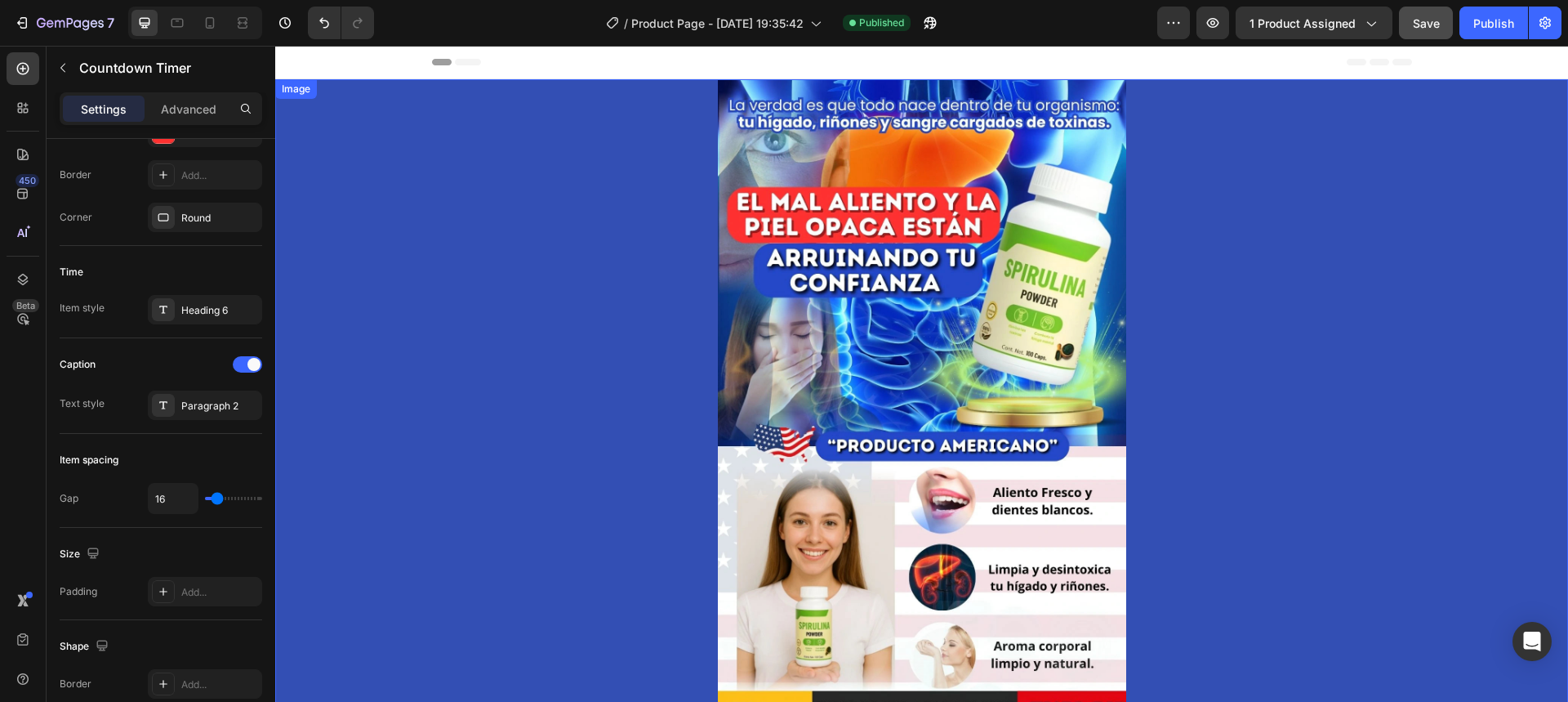
click at [970, 193] on img at bounding box center [922, 400] width 408 height 643
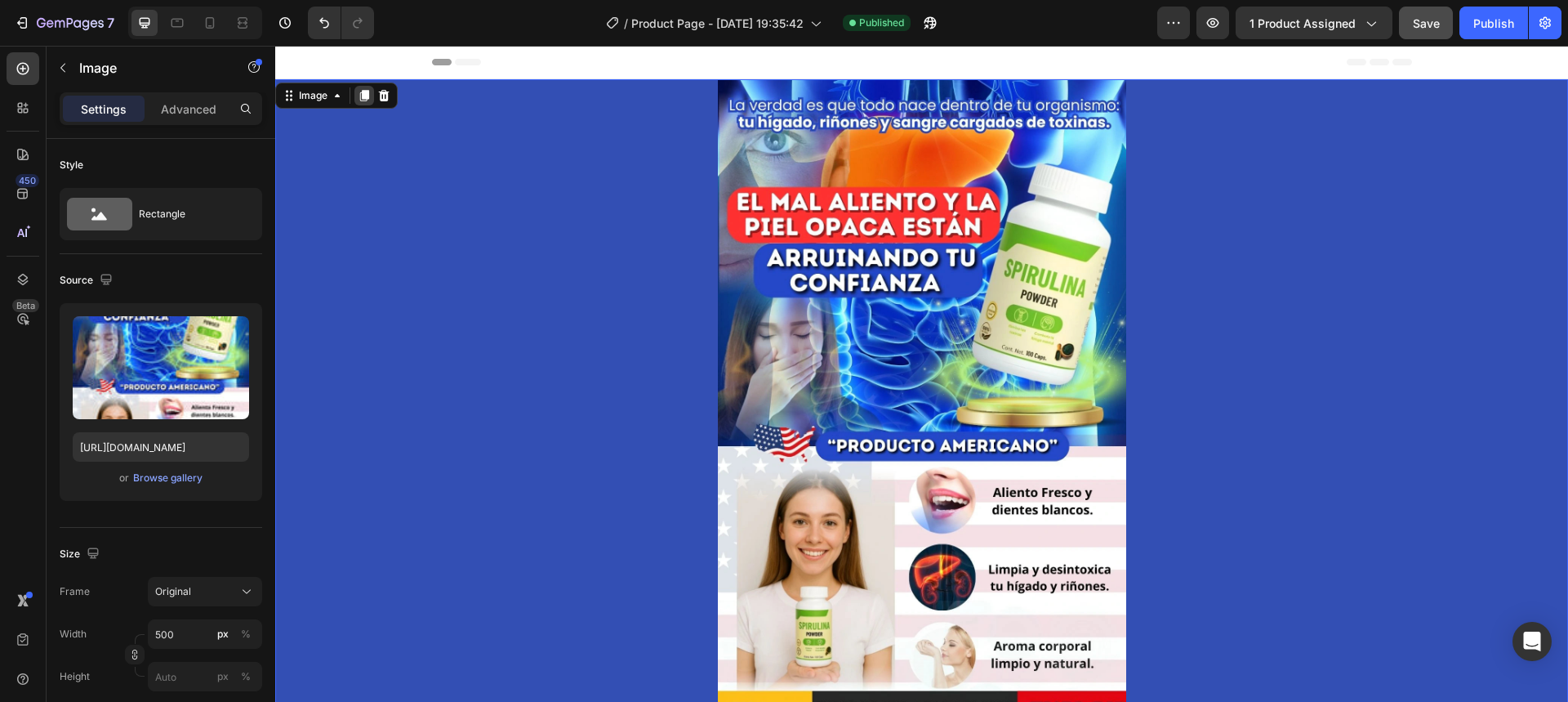
click at [370, 97] on icon at bounding box center [365, 96] width 13 height 13
click at [893, 263] on img at bounding box center [922, 400] width 408 height 643
click at [767, 292] on img at bounding box center [922, 400] width 408 height 643
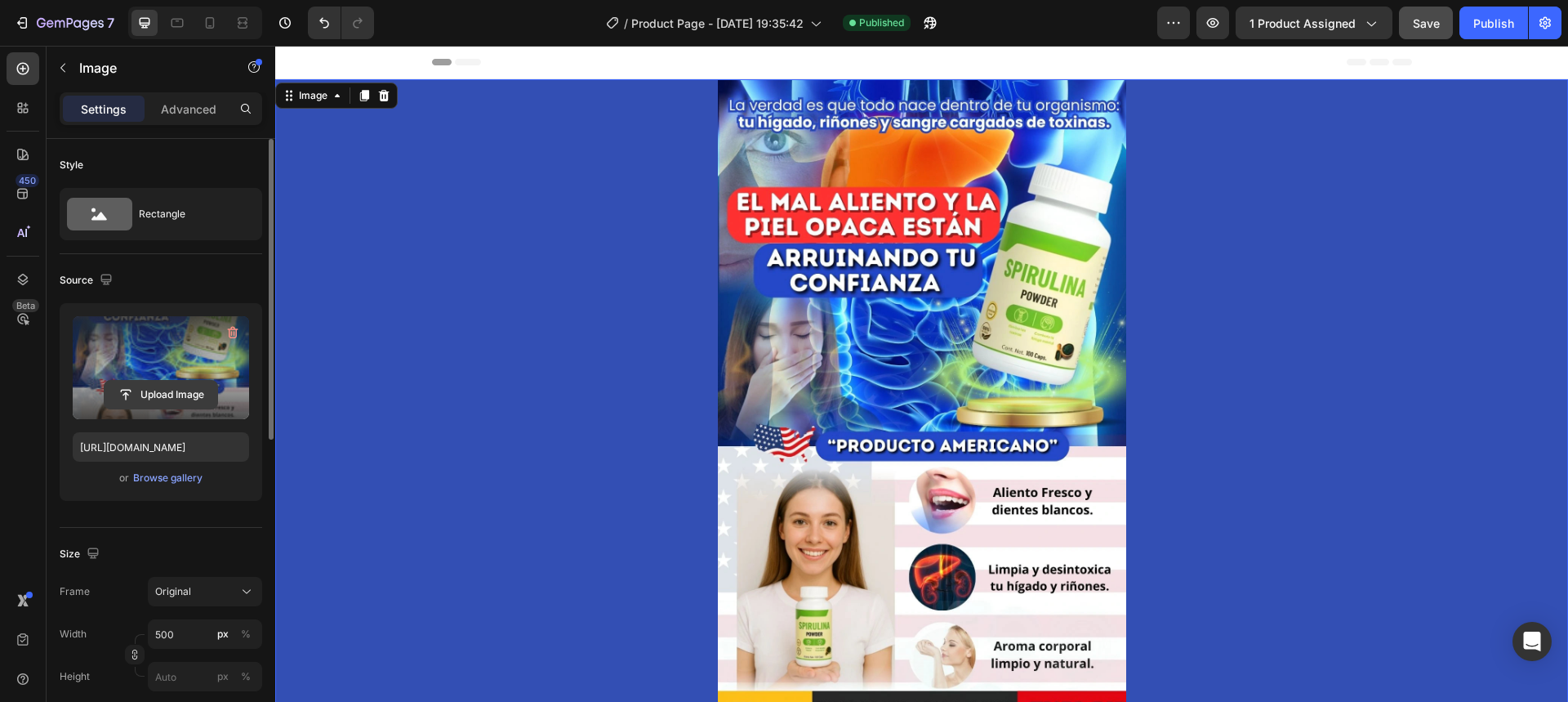
click at [200, 391] on input "file" at bounding box center [161, 394] width 112 height 28
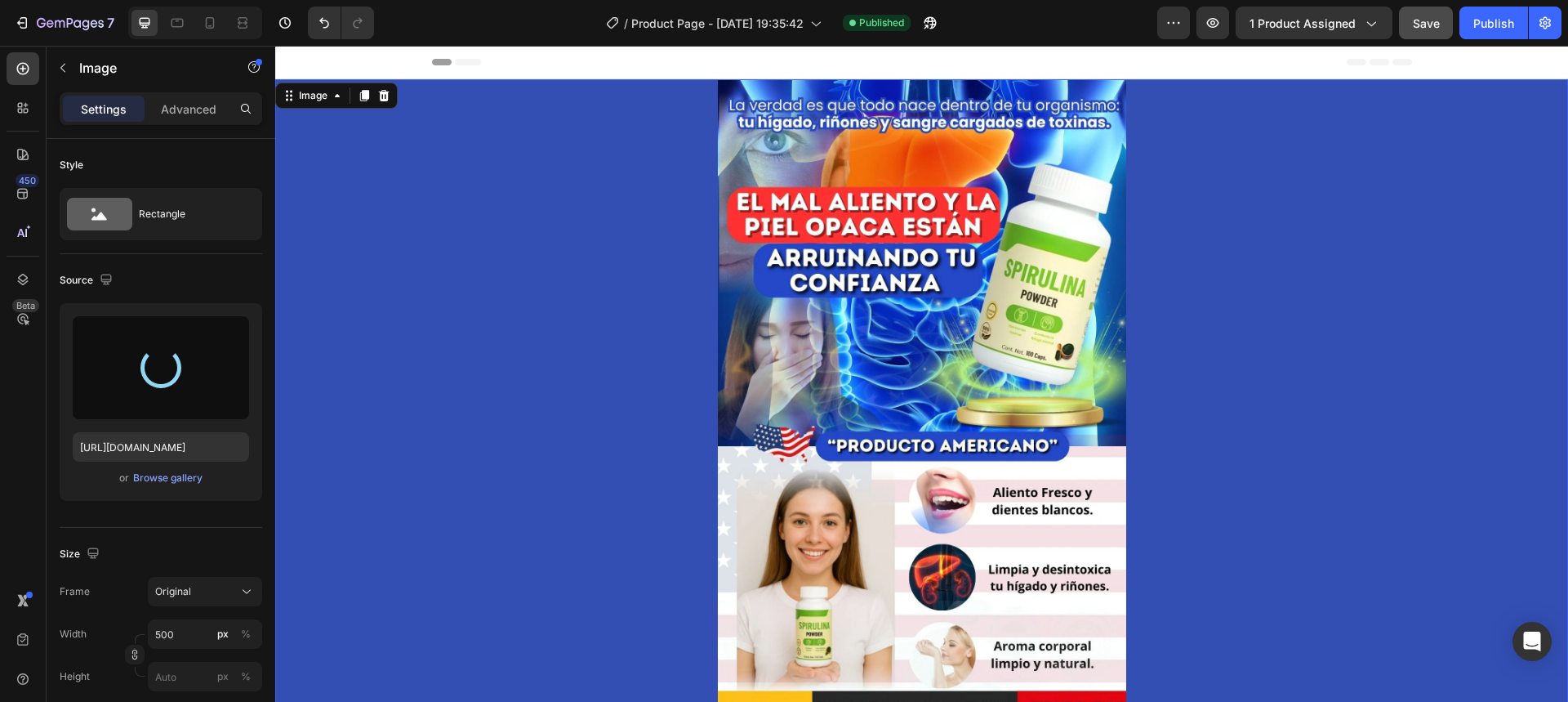
type input "[URL][DOMAIN_NAME]"
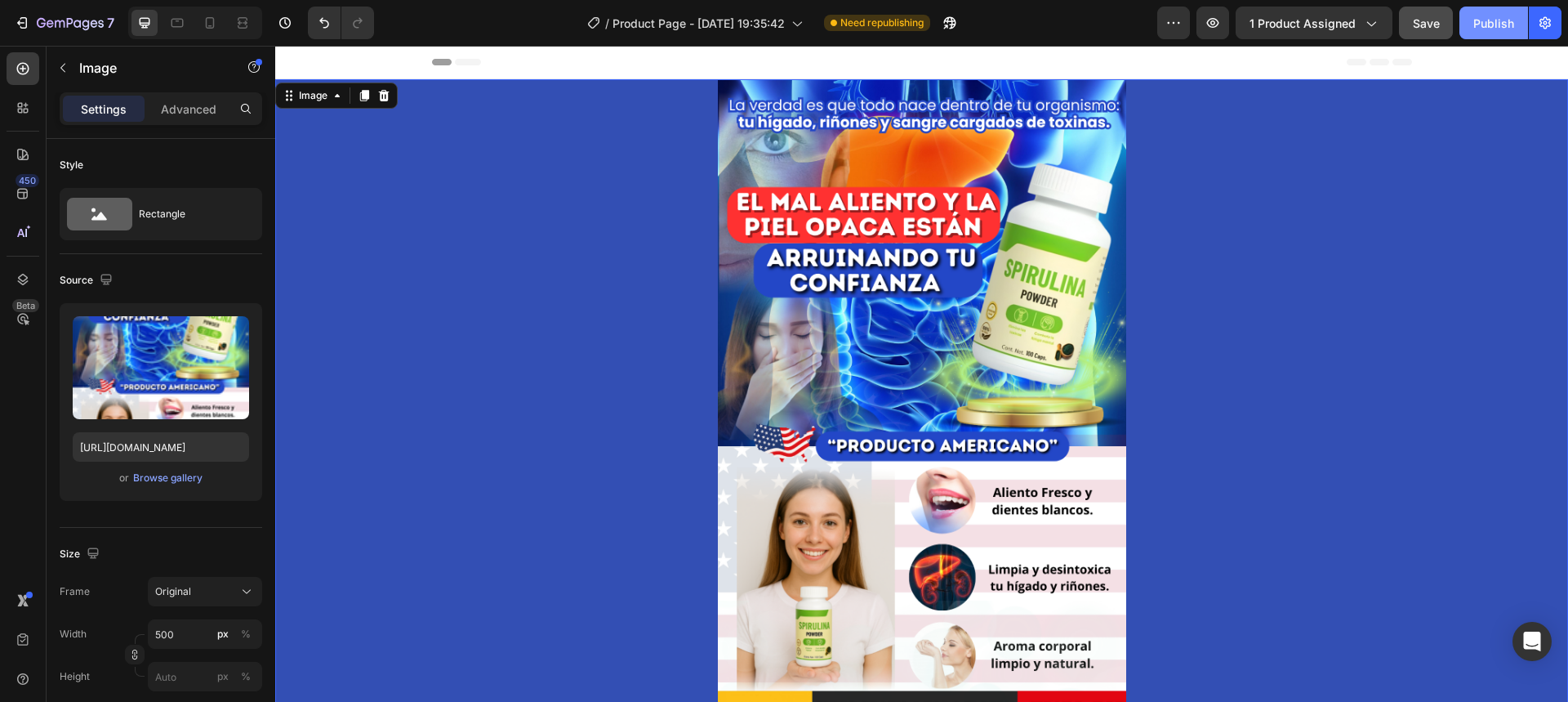
click at [1464, 28] on button "Publish" at bounding box center [1494, 23] width 69 height 32
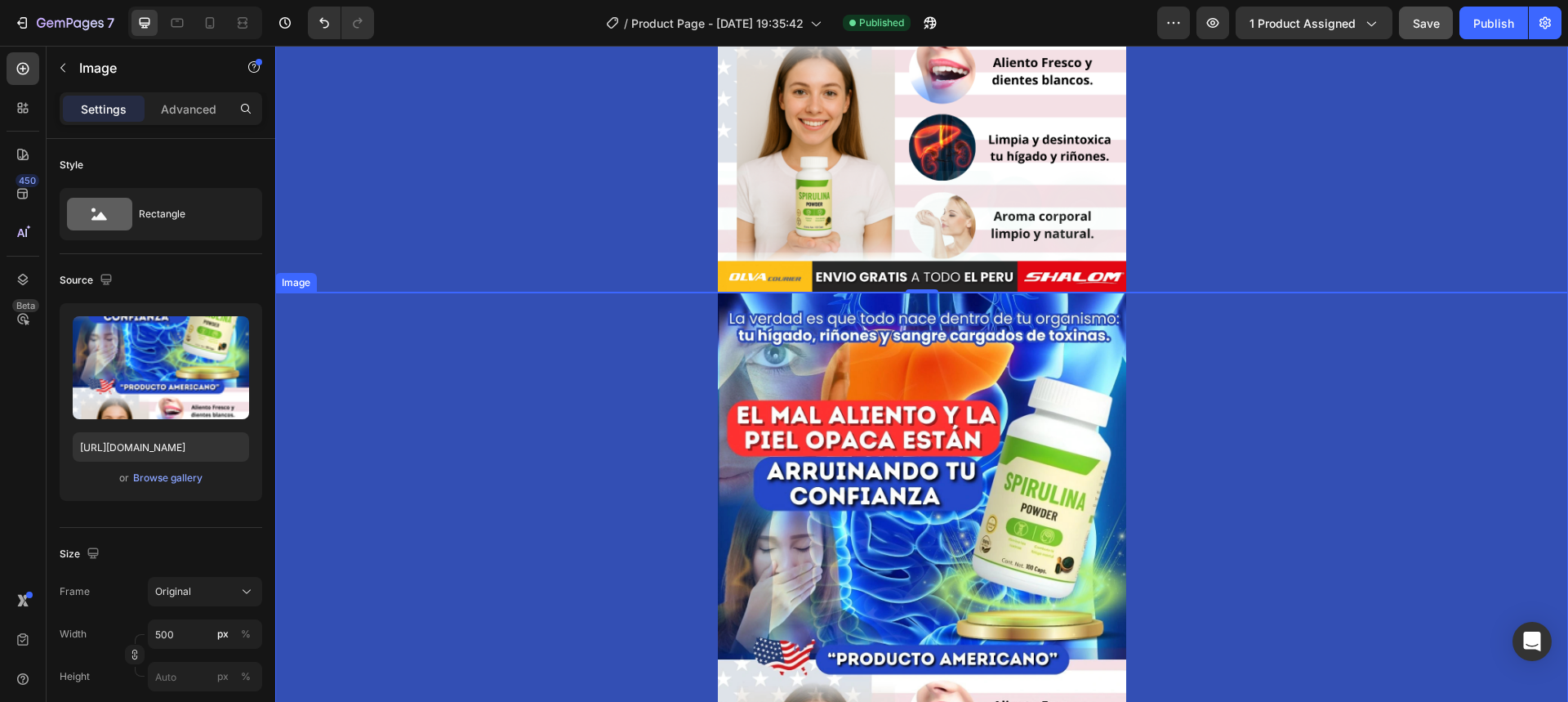
scroll to position [491, 0]
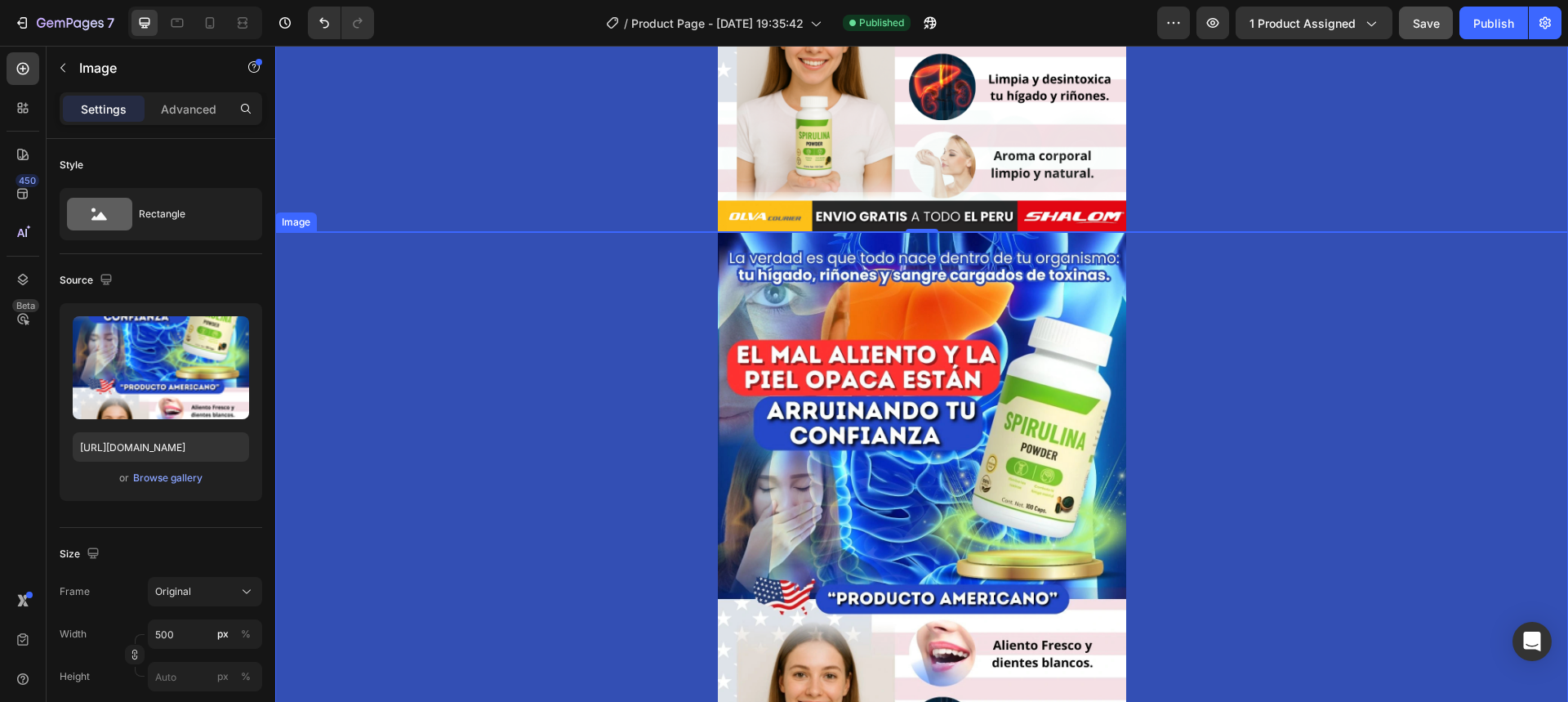
drag, startPoint x: 854, startPoint y: 379, endPoint x: 833, endPoint y: 367, distance: 24.2
click at [854, 379] on img at bounding box center [922, 553] width 408 height 643
click at [382, 228] on div "Image" at bounding box center [336, 216] width 123 height 26
click at [869, 402] on img at bounding box center [922, 553] width 408 height 643
drag, startPoint x: 541, startPoint y: 342, endPoint x: 596, endPoint y: 186, distance: 165.4
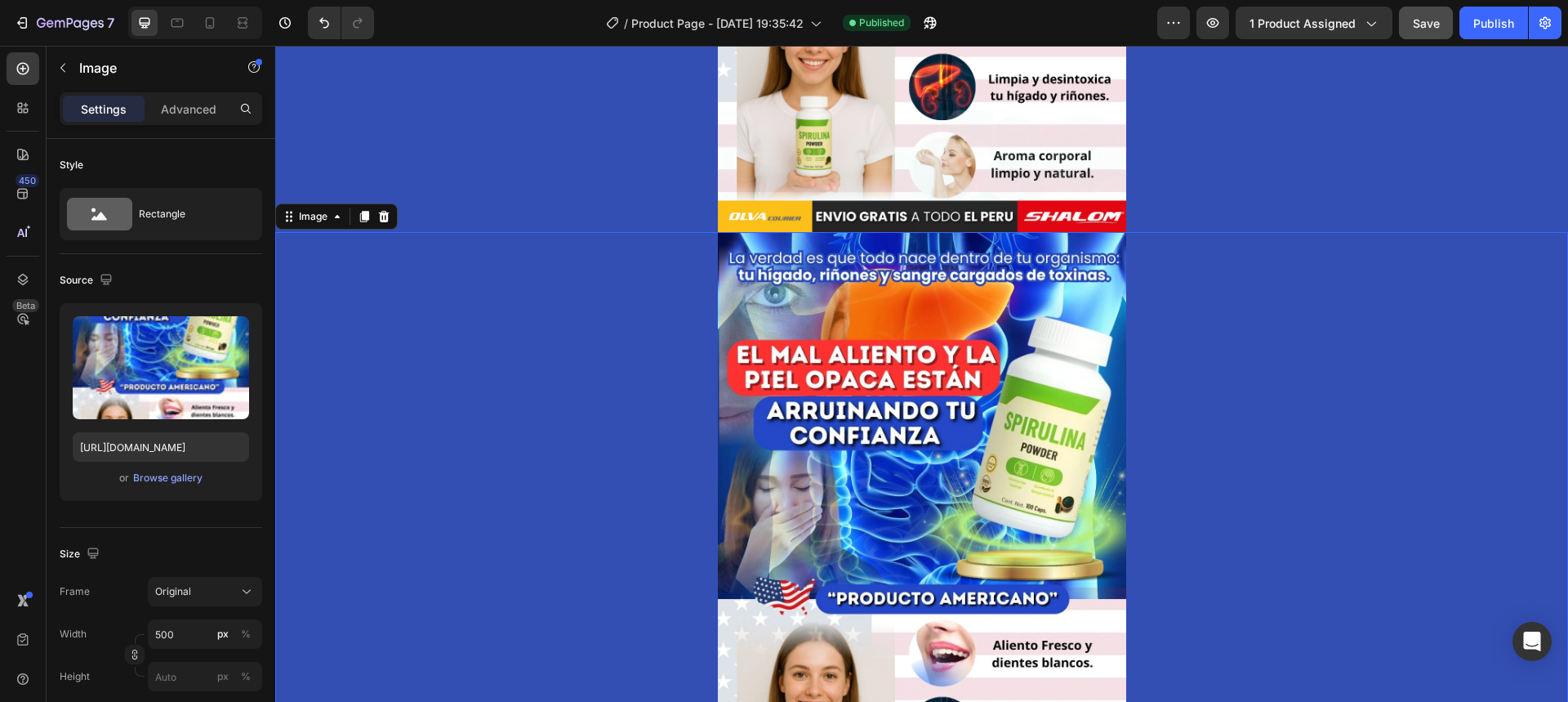
click at [541, 341] on div at bounding box center [922, 553] width 1293 height 643
drag, startPoint x: 641, startPoint y: 355, endPoint x: 632, endPoint y: 352, distance: 9.5
click at [637, 354] on div at bounding box center [922, 553] width 1293 height 643
click at [385, 213] on icon at bounding box center [384, 216] width 10 height 11
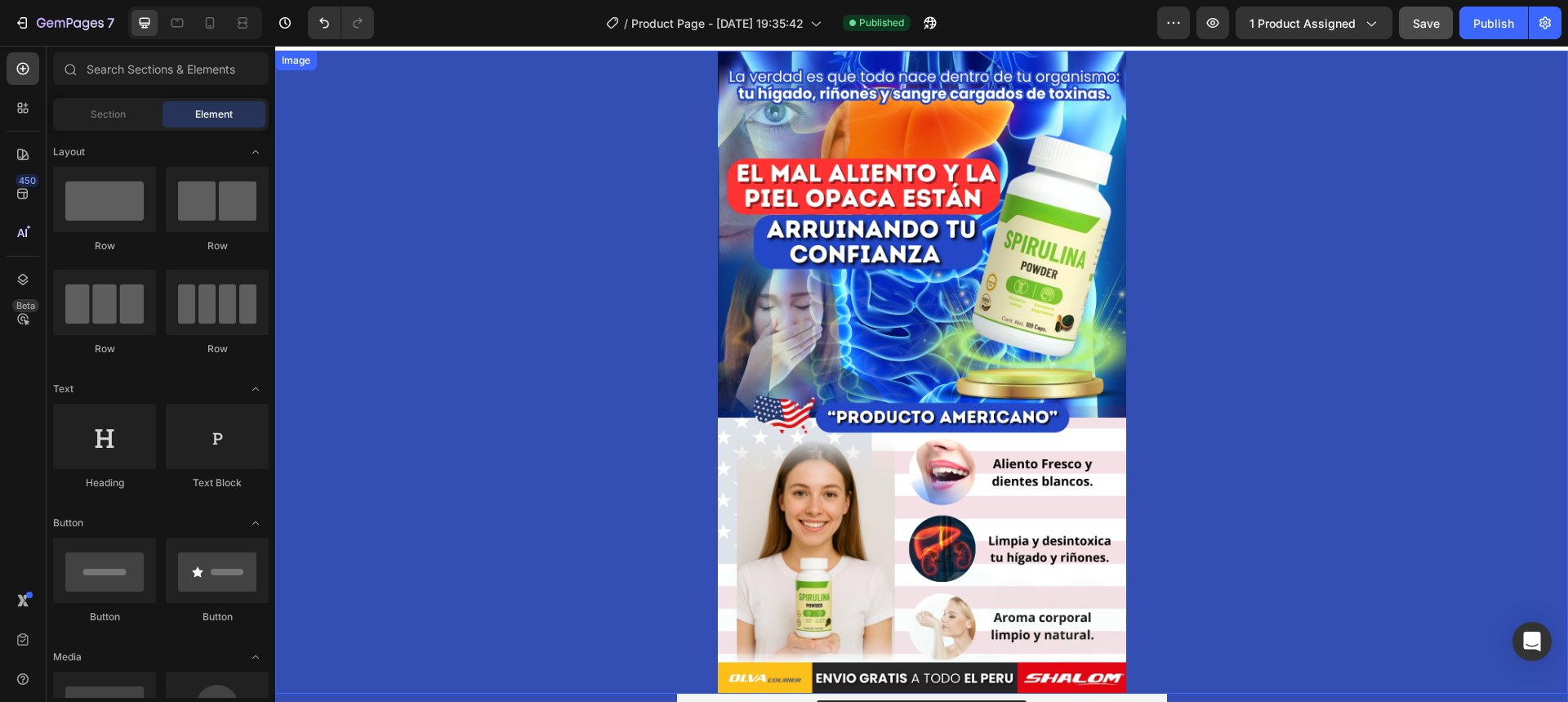
scroll to position [0, 0]
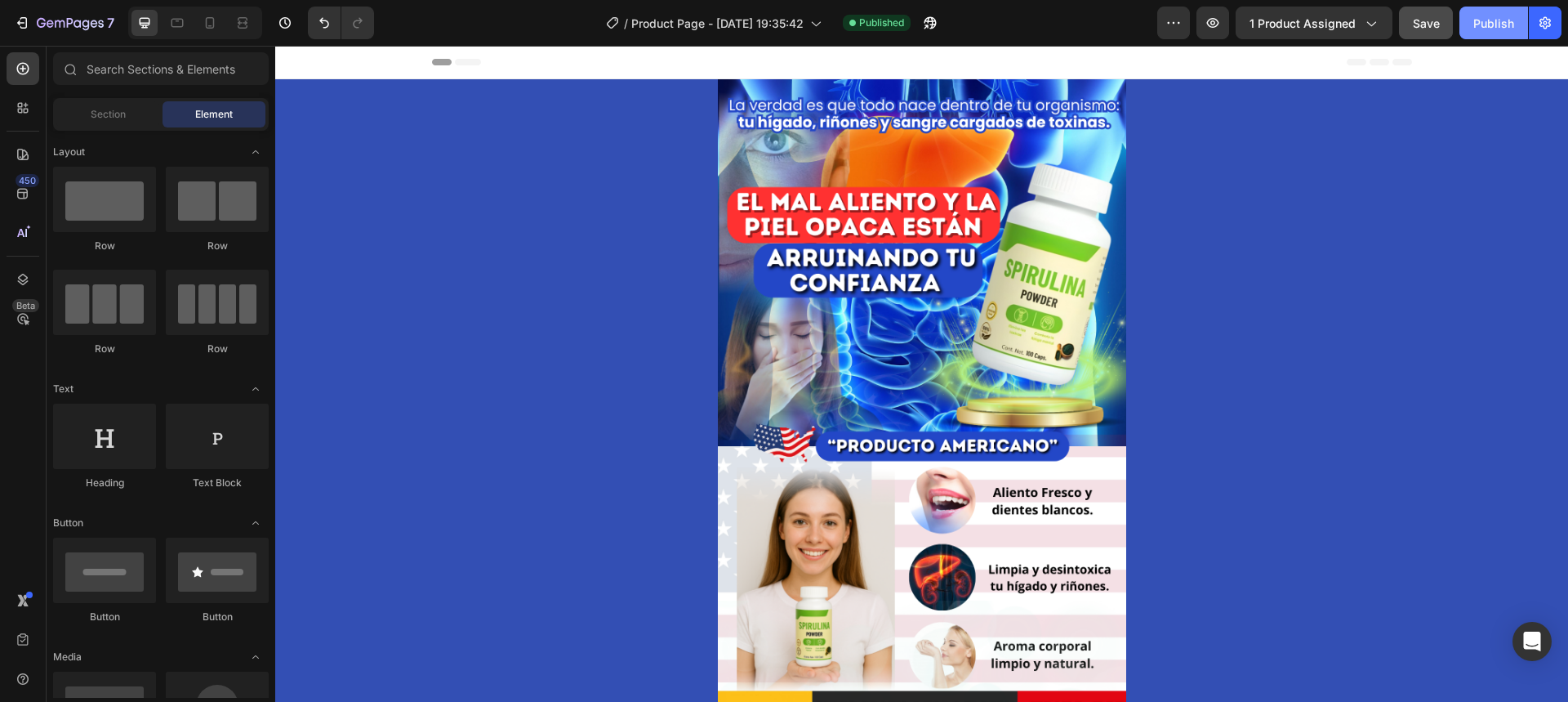
click at [1476, 28] on div "Publish" at bounding box center [1494, 23] width 41 height 17
